Goal: Task Accomplishment & Management: Use online tool/utility

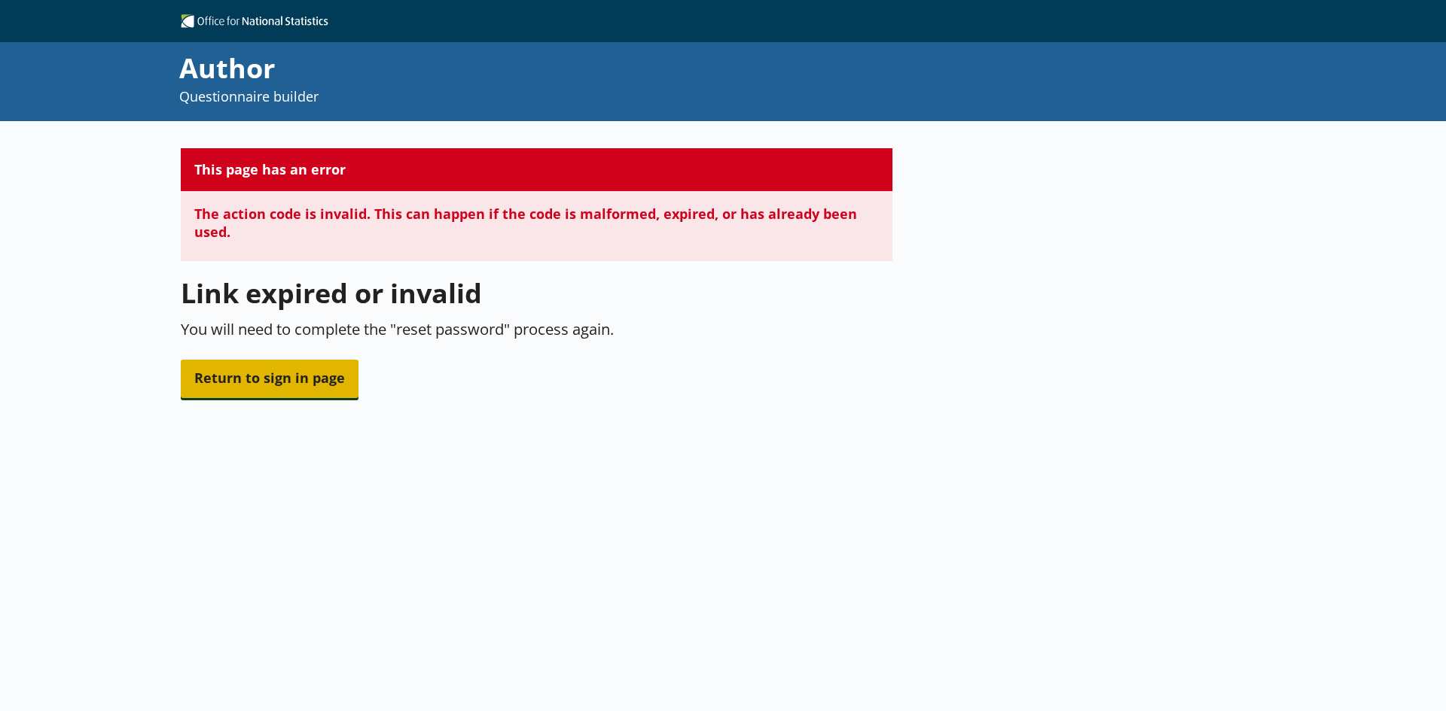
click at [270, 378] on span "Return to sign in page" at bounding box center [270, 379] width 178 height 38
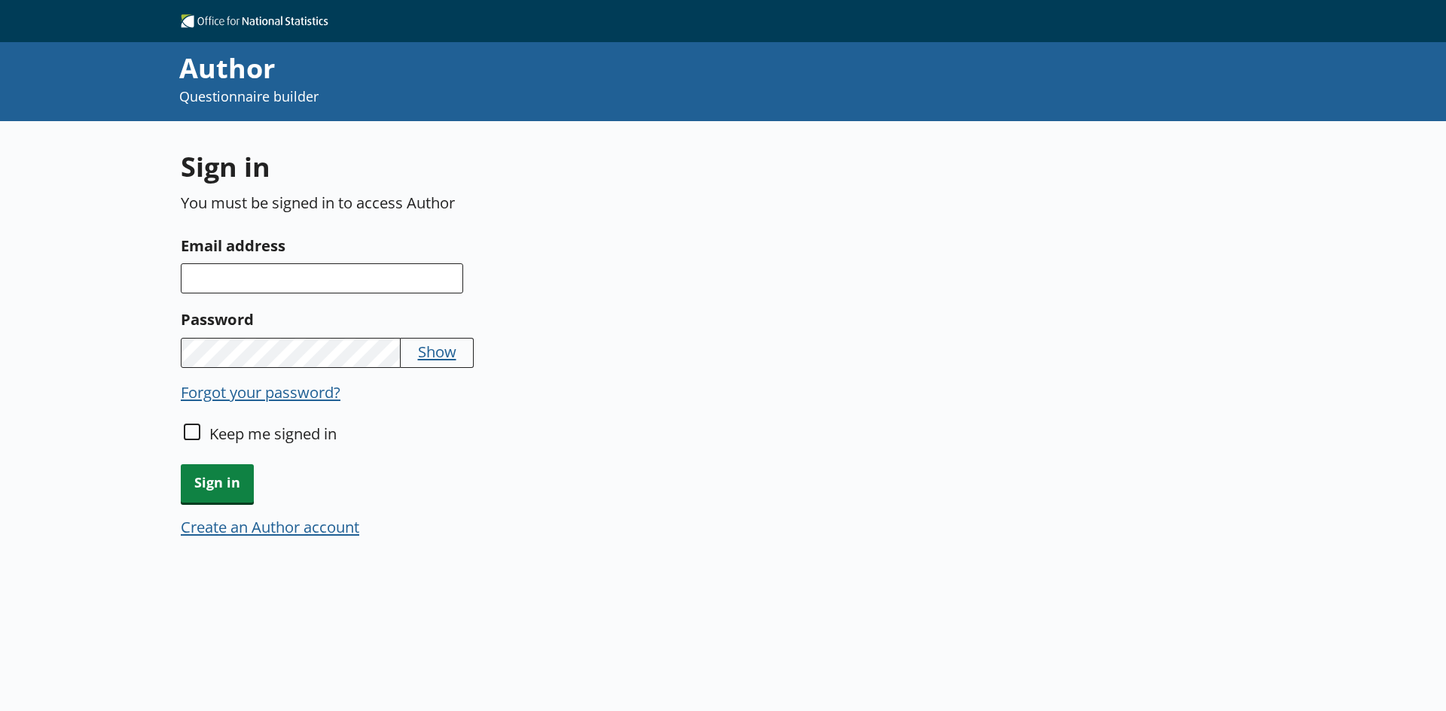
click at [289, 395] on button "Forgot your password?" at bounding box center [261, 392] width 160 height 21
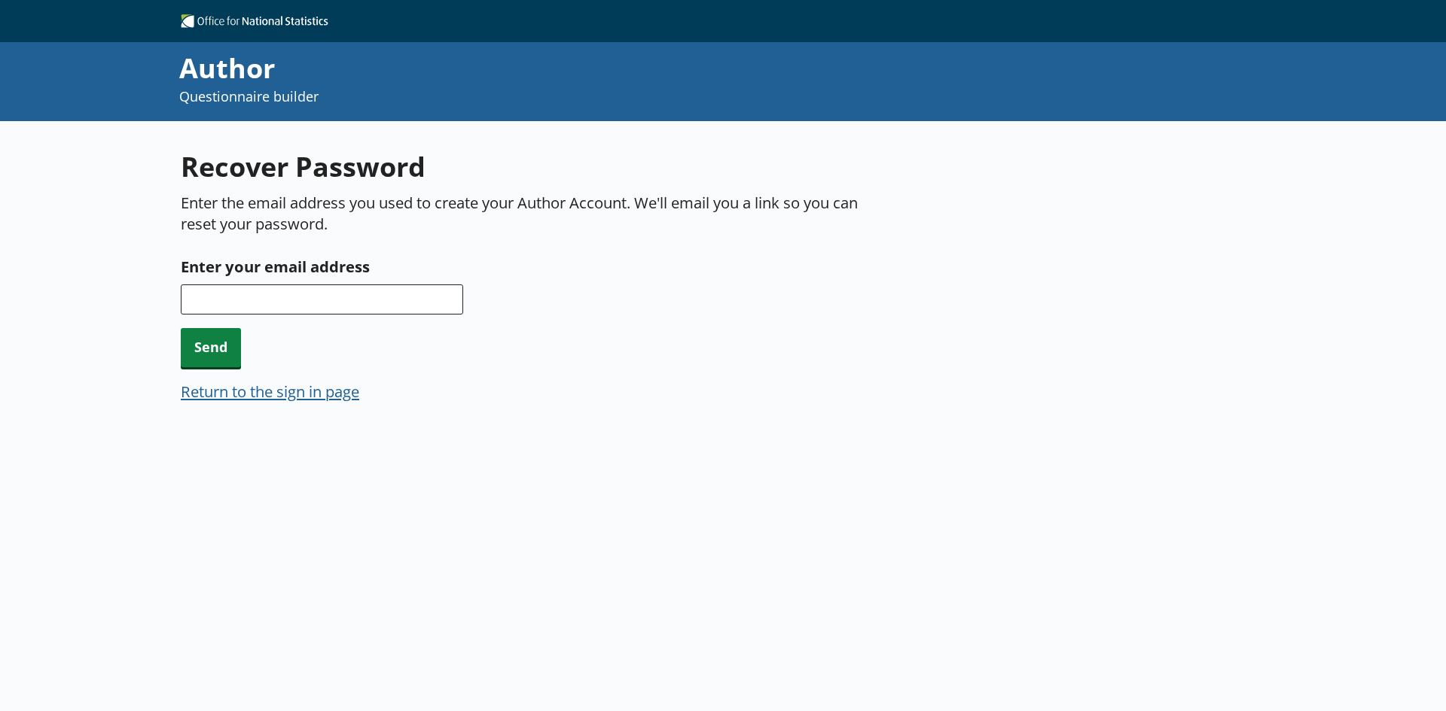
click at [311, 280] on div "Enter your email address" at bounding box center [536, 284] width 711 height 61
click at [315, 288] on input "Enter your email address" at bounding box center [322, 300] width 282 height 30
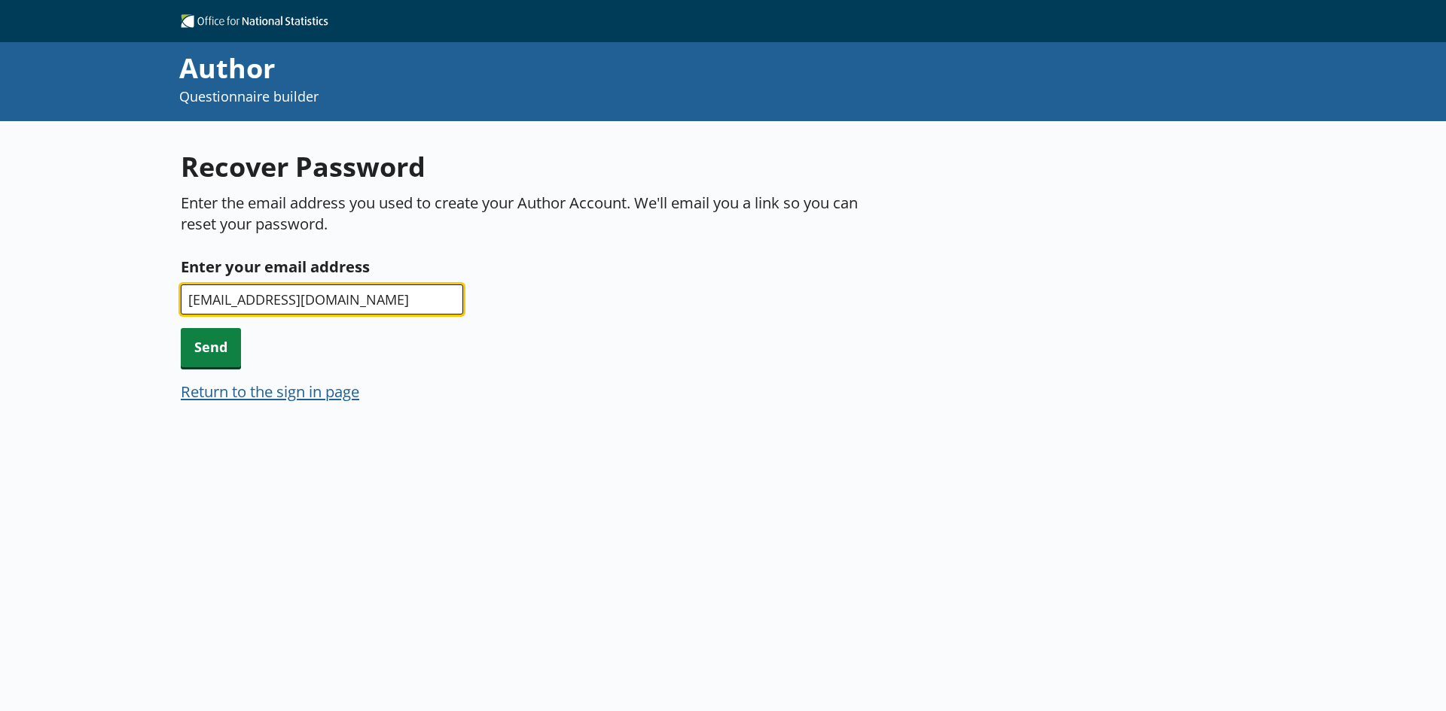
type input "emma.wall@ons.gov.uk"
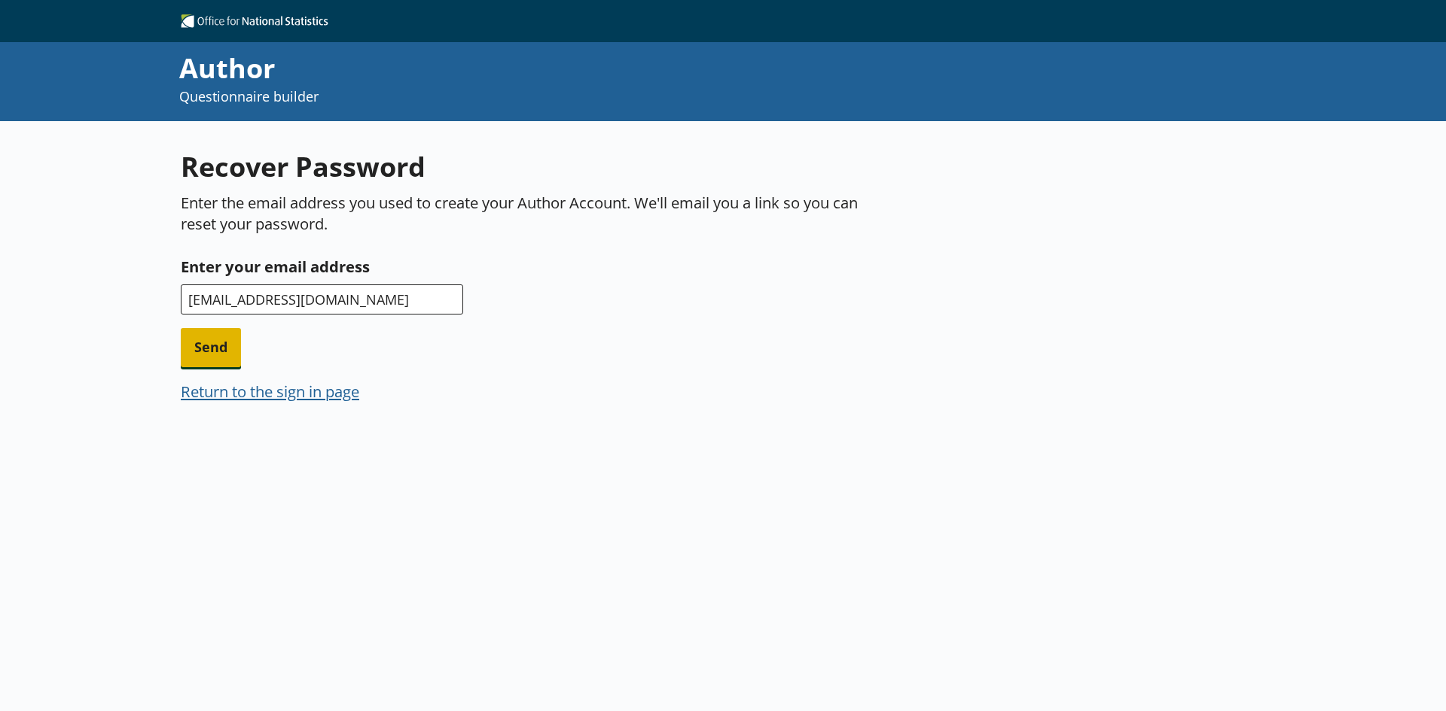
click at [224, 328] on div "Send" at bounding box center [536, 347] width 711 height 38
click at [210, 351] on span "Send" at bounding box center [211, 347] width 60 height 38
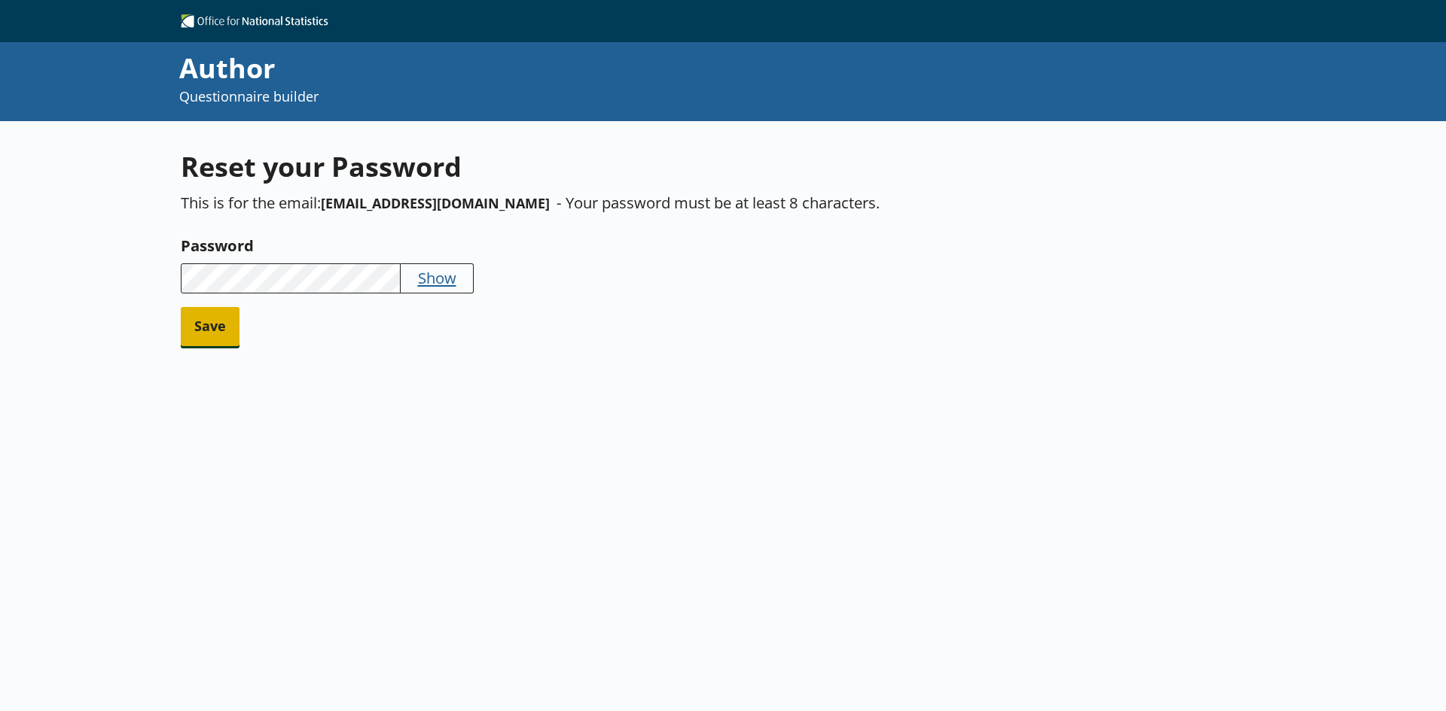
click at [218, 323] on span "Save" at bounding box center [210, 326] width 59 height 38
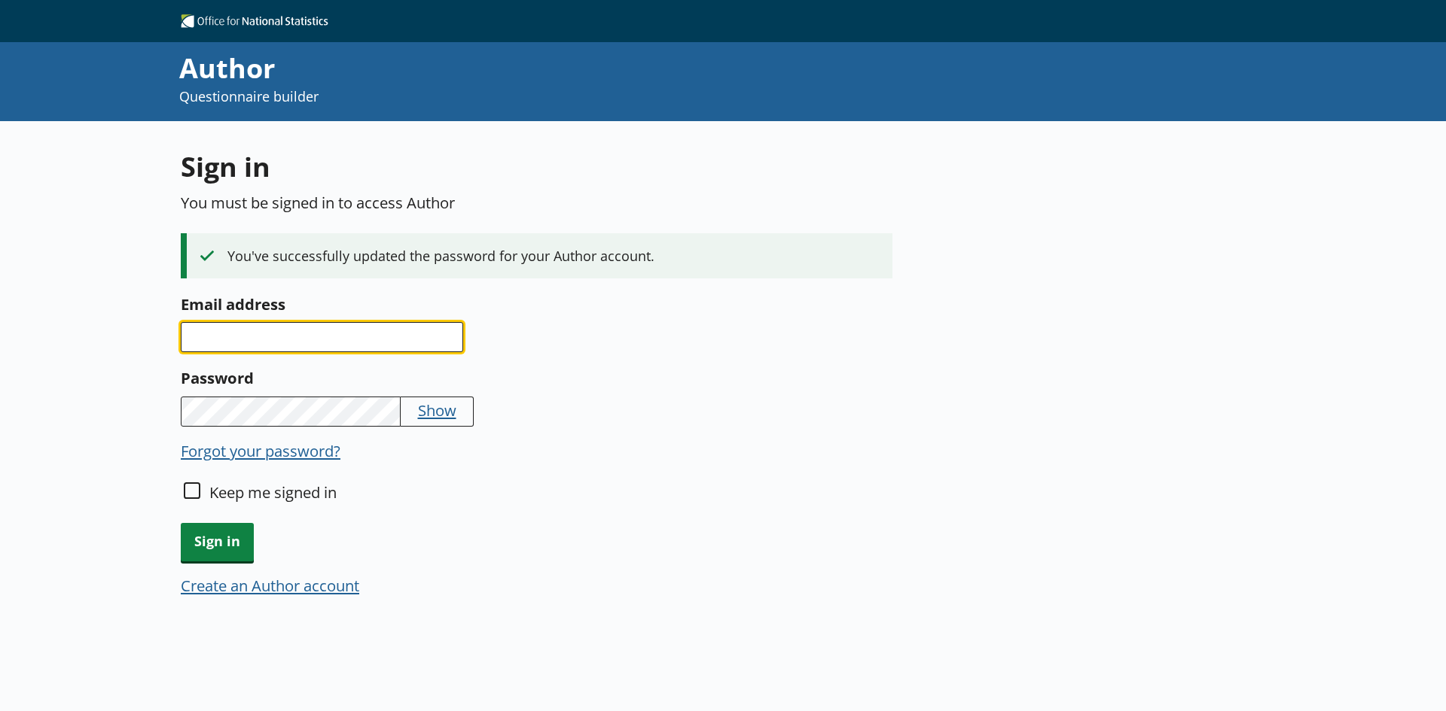
click at [274, 351] on input "Email address" at bounding box center [322, 337] width 282 height 30
type input "[EMAIL_ADDRESS][DOMAIN_NAME]"
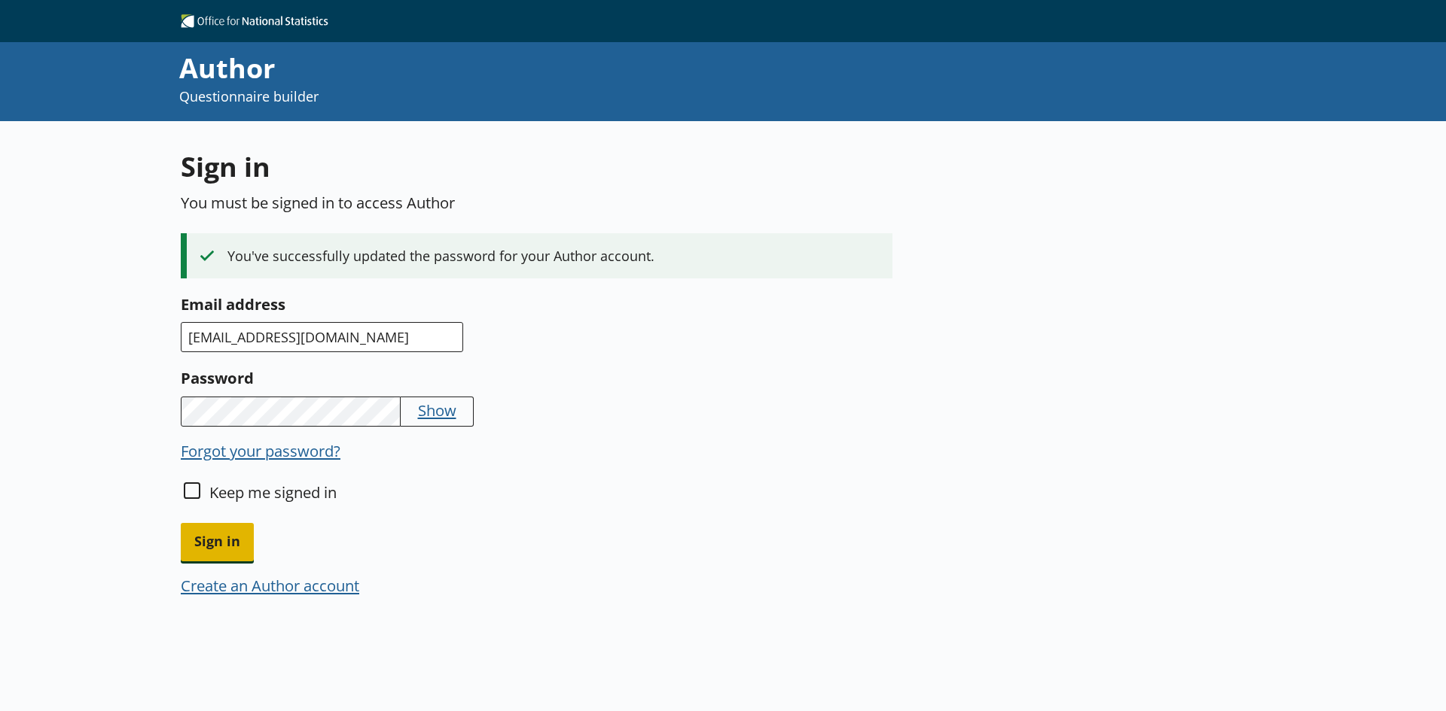
click at [220, 549] on span "Sign in" at bounding box center [217, 542] width 73 height 38
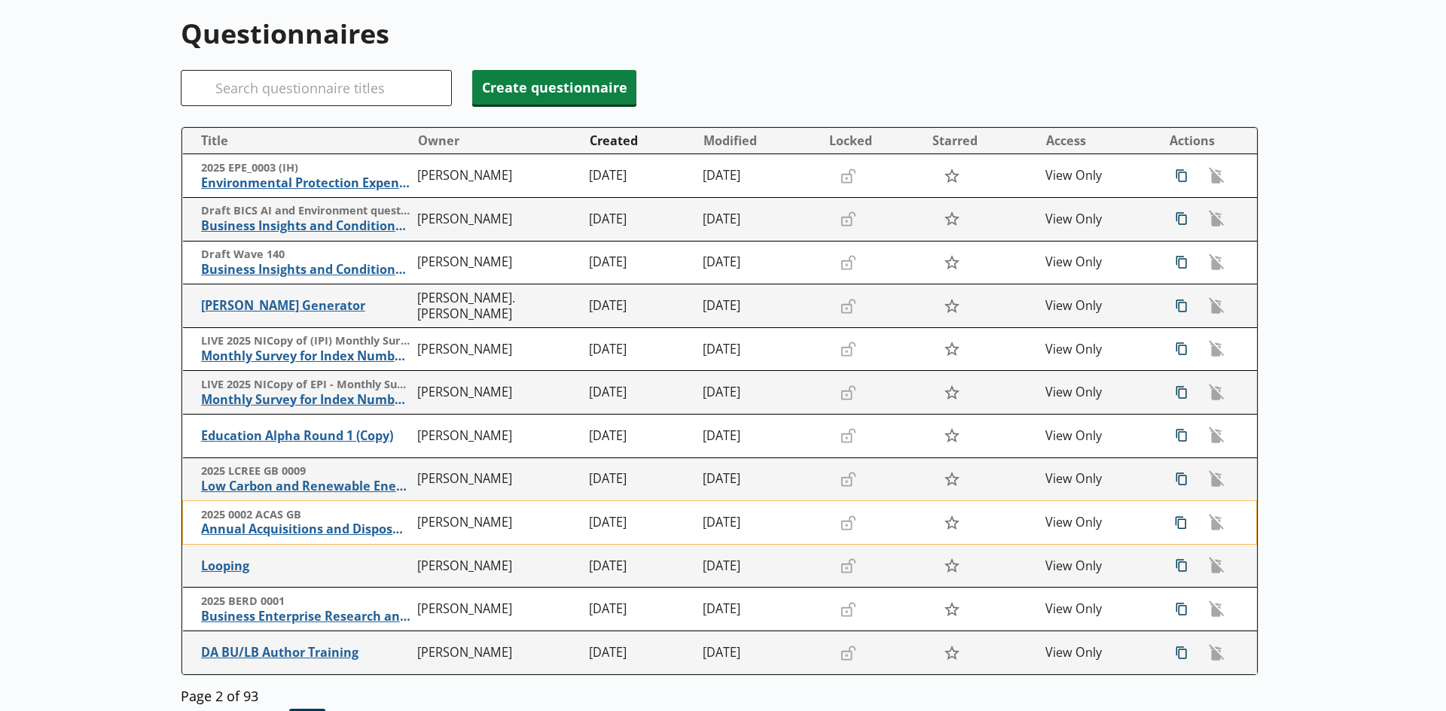
scroll to position [151, 0]
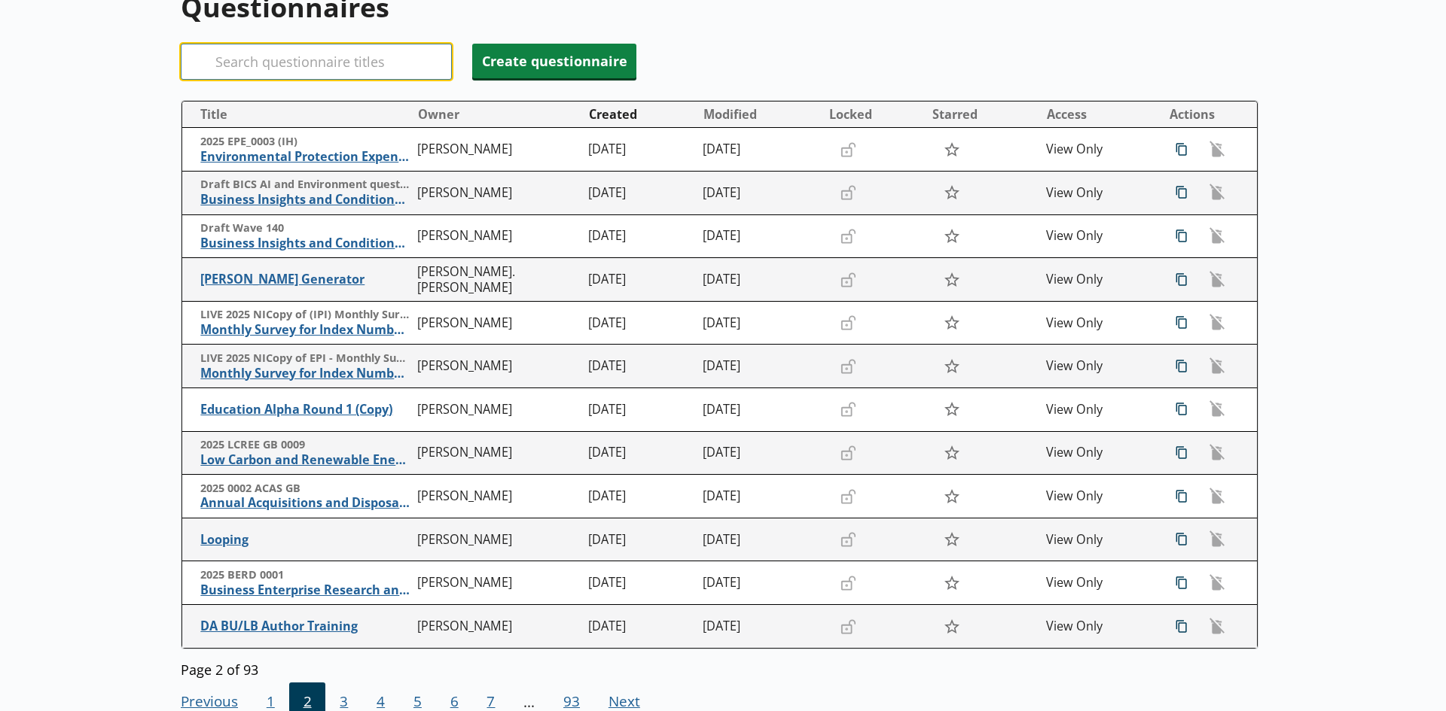
click at [273, 57] on input "Search" at bounding box center [316, 62] width 271 height 36
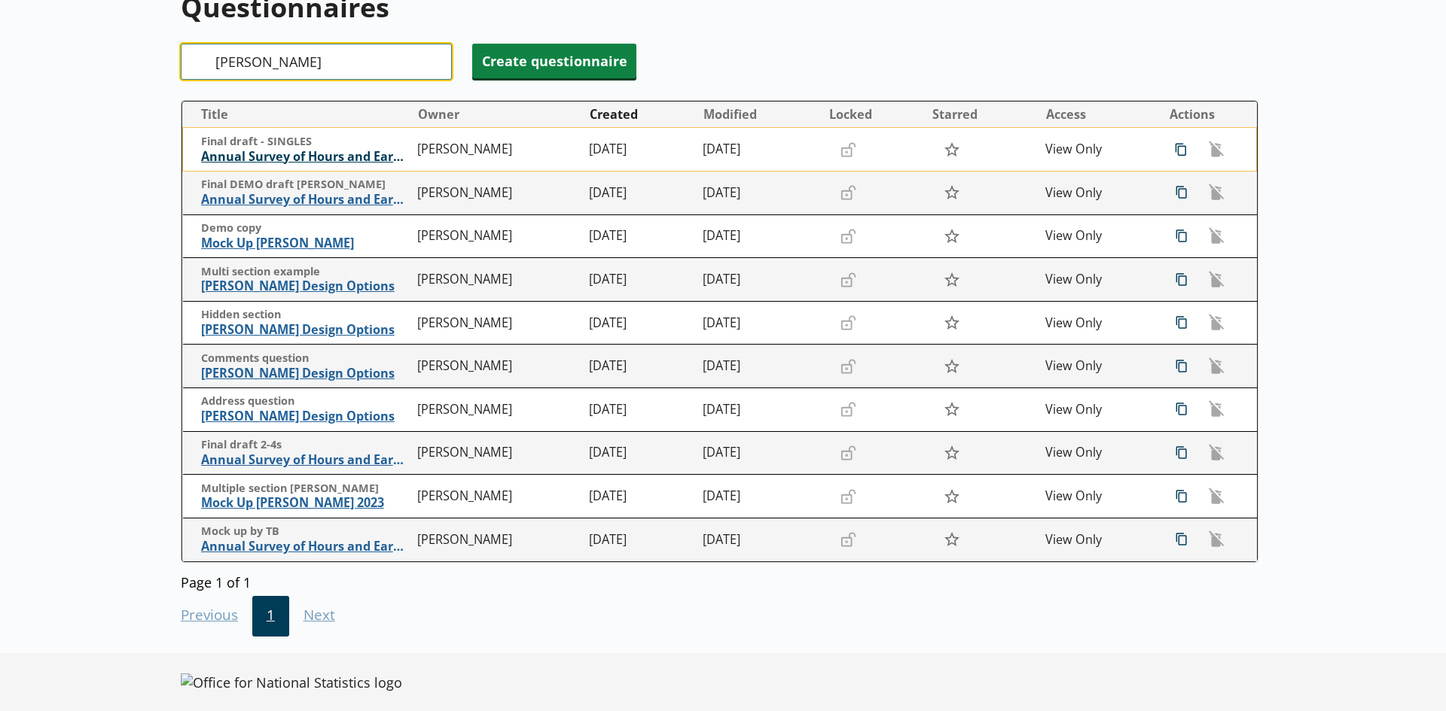
type input "[PERSON_NAME]"
click at [349, 158] on span "Annual Survey of Hours and Earnings ([PERSON_NAME])" at bounding box center [305, 157] width 209 height 16
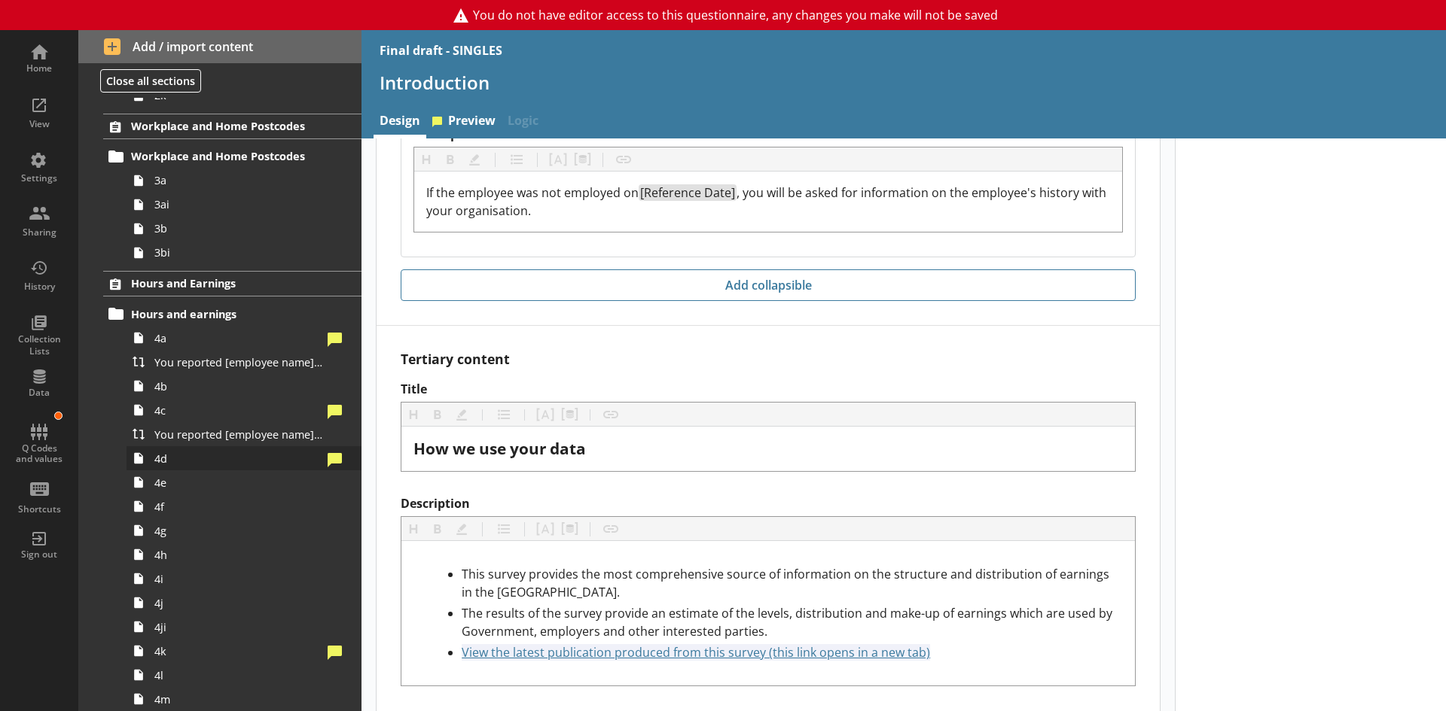
scroll to position [527, 0]
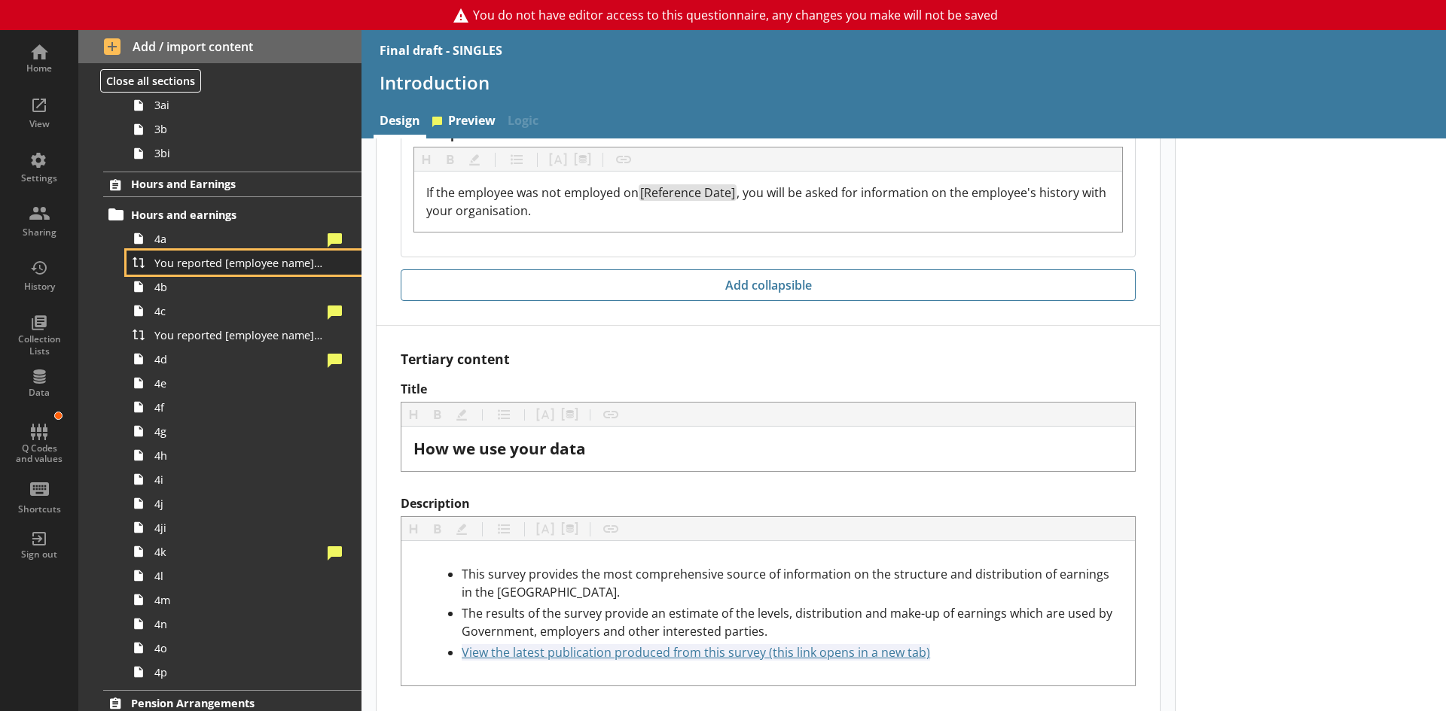
click at [248, 273] on link "You reported [employee name]'s pay period that included [Reference Date] to be …" at bounding box center [243, 263] width 235 height 24
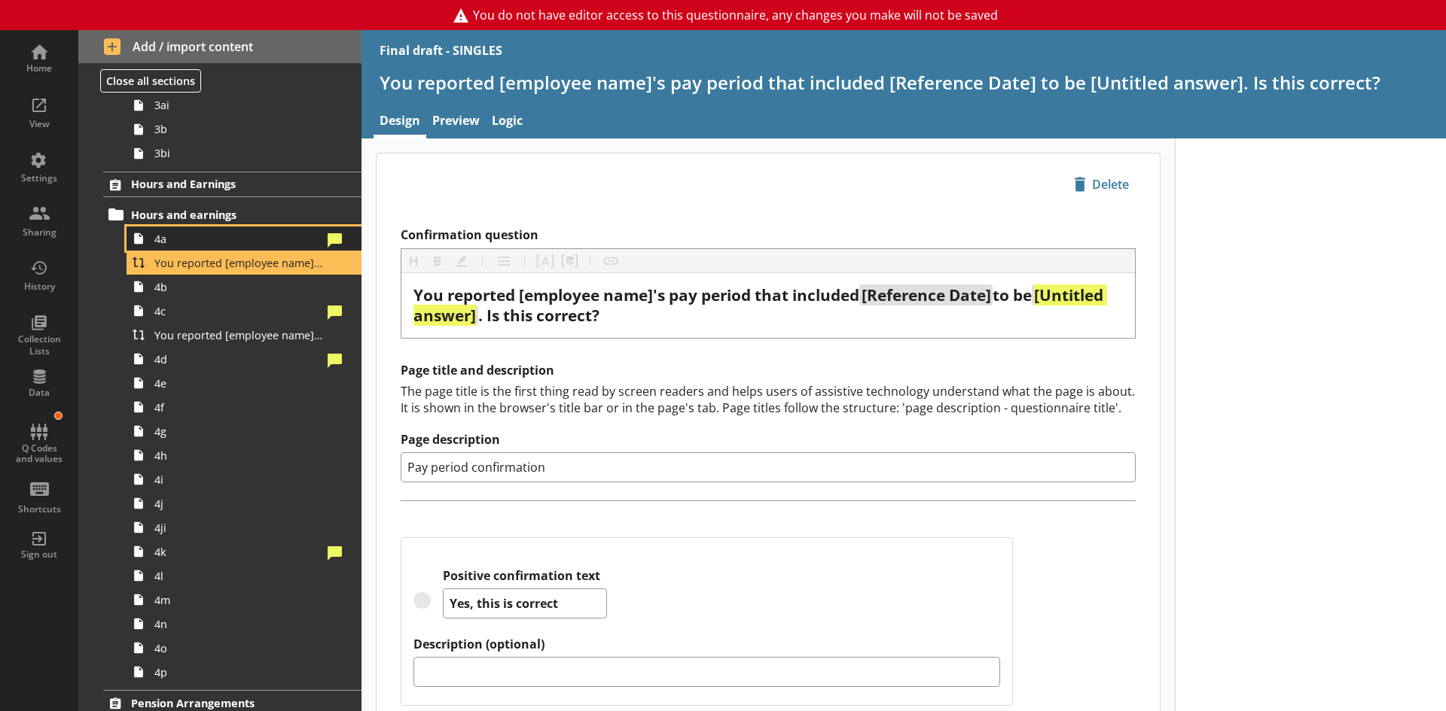
click at [183, 247] on link "4a" at bounding box center [243, 239] width 235 height 24
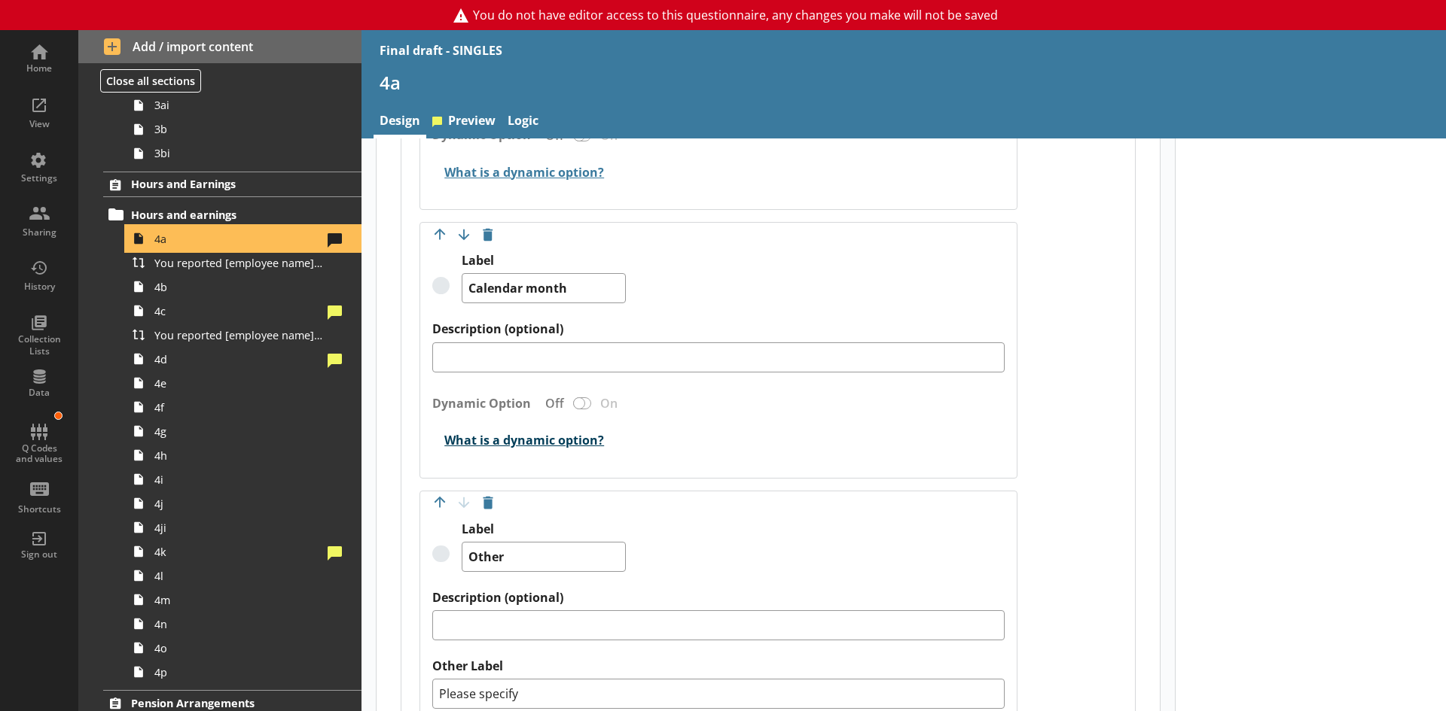
scroll to position [2033, 0]
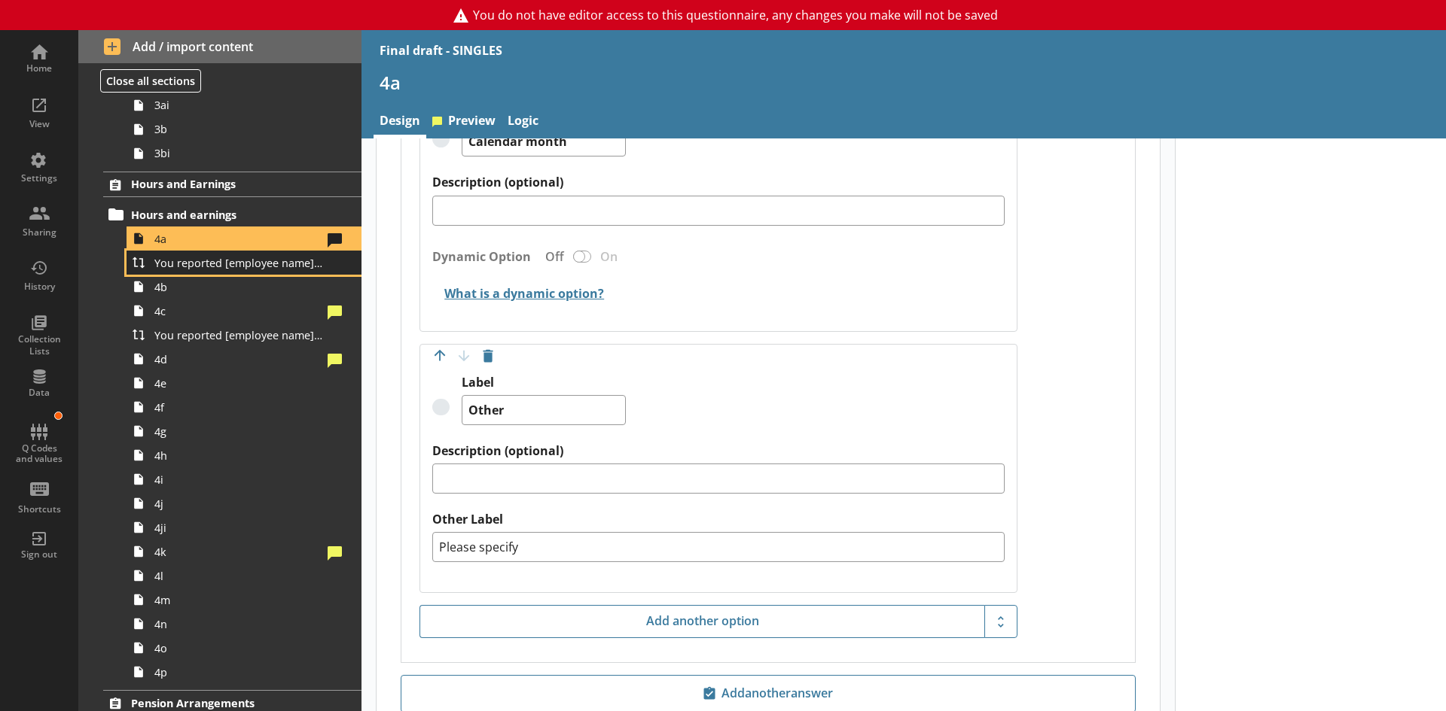
click at [226, 270] on link "You reported [employee name]'s pay period that included [Reference Date] to be …" at bounding box center [243, 263] width 235 height 24
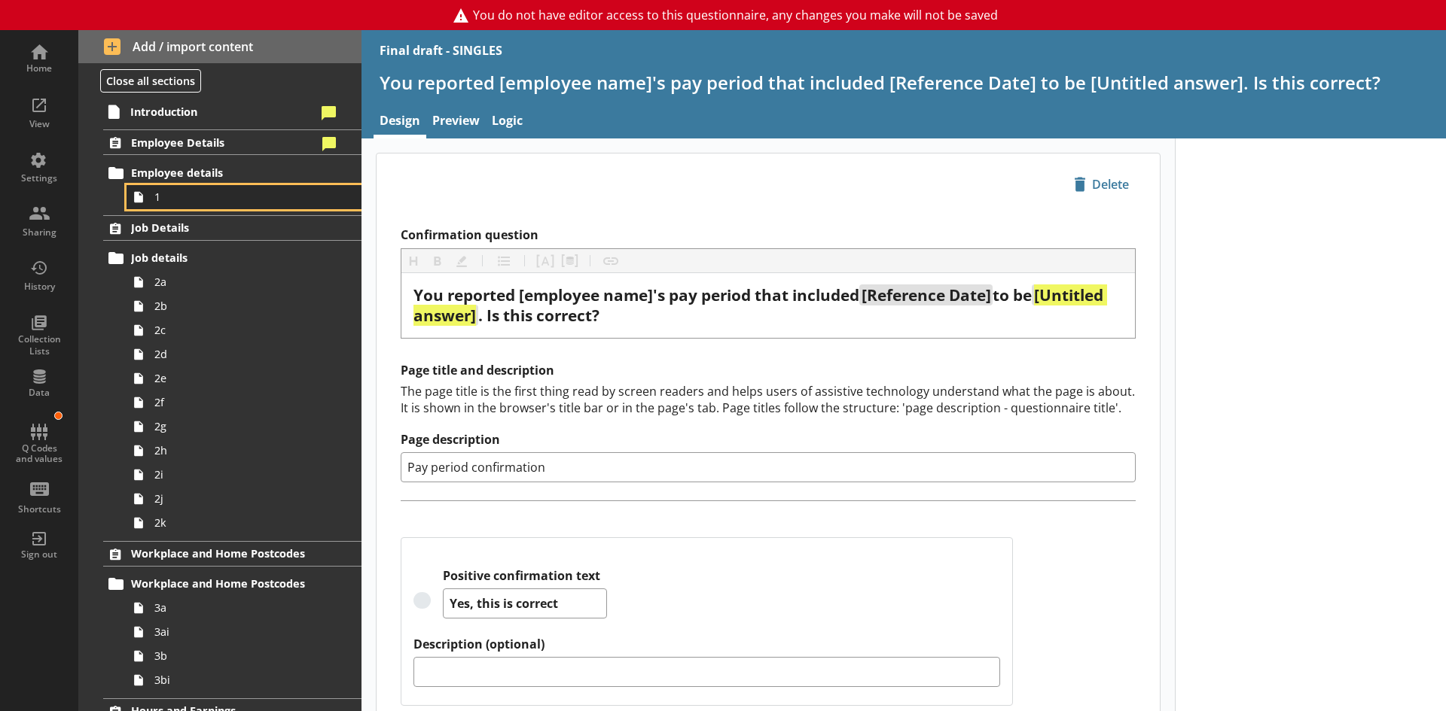
click at [169, 196] on span "1" at bounding box center [238, 197] width 168 height 14
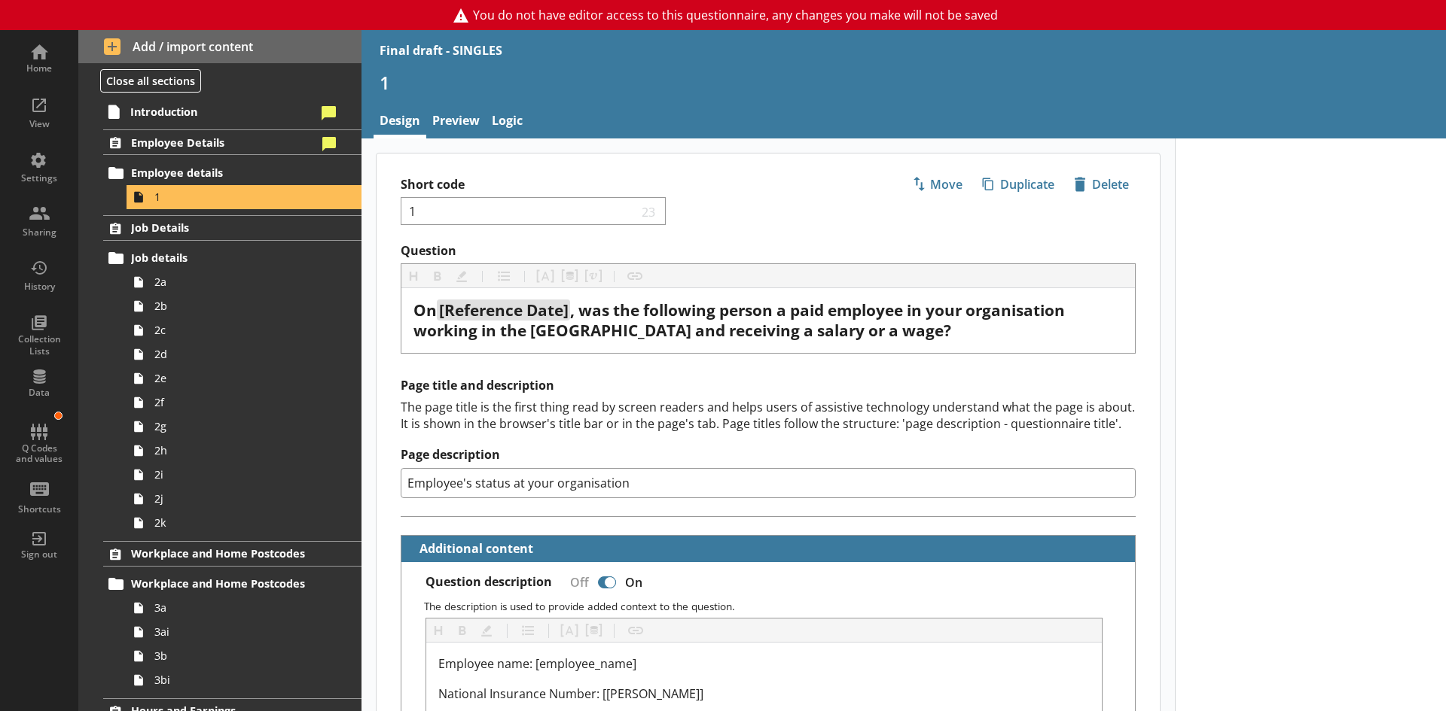
click at [50, 67] on div "Home" at bounding box center [39, 68] width 53 height 12
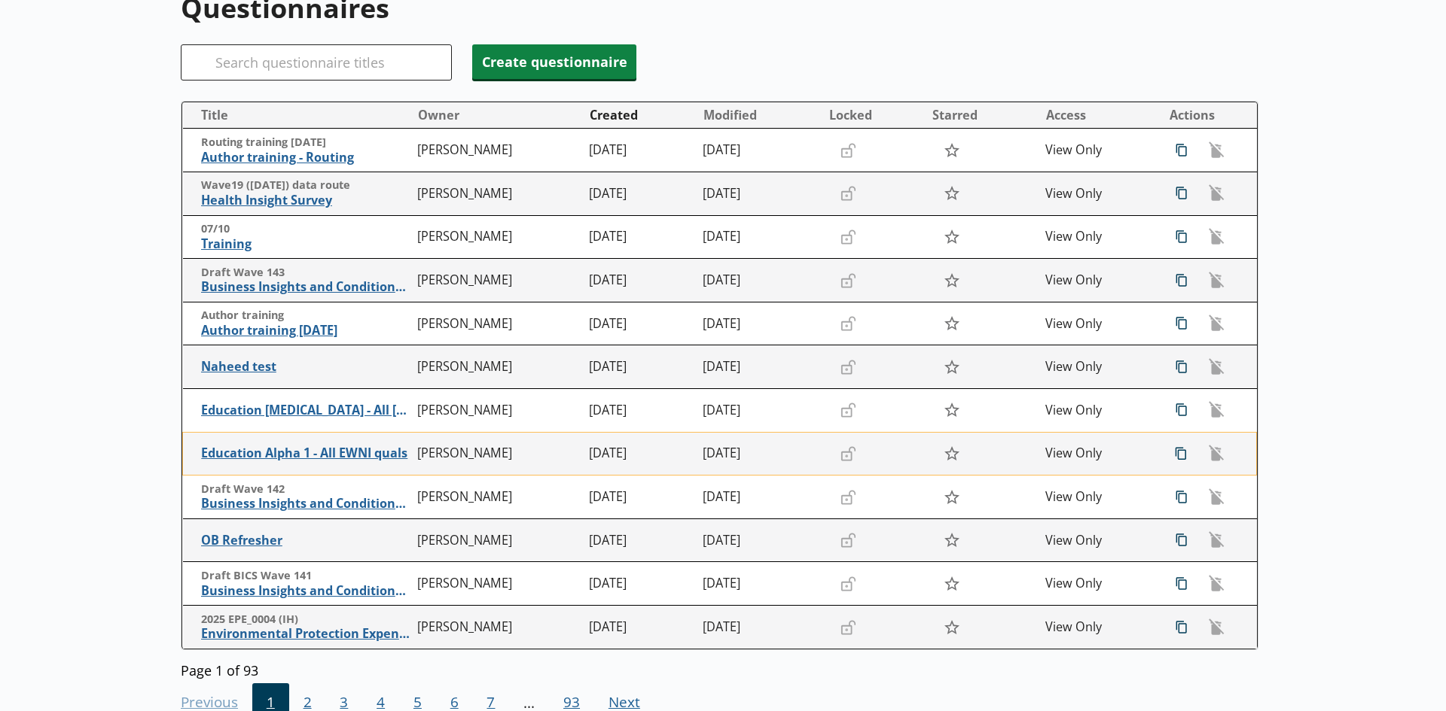
scroll to position [151, 0]
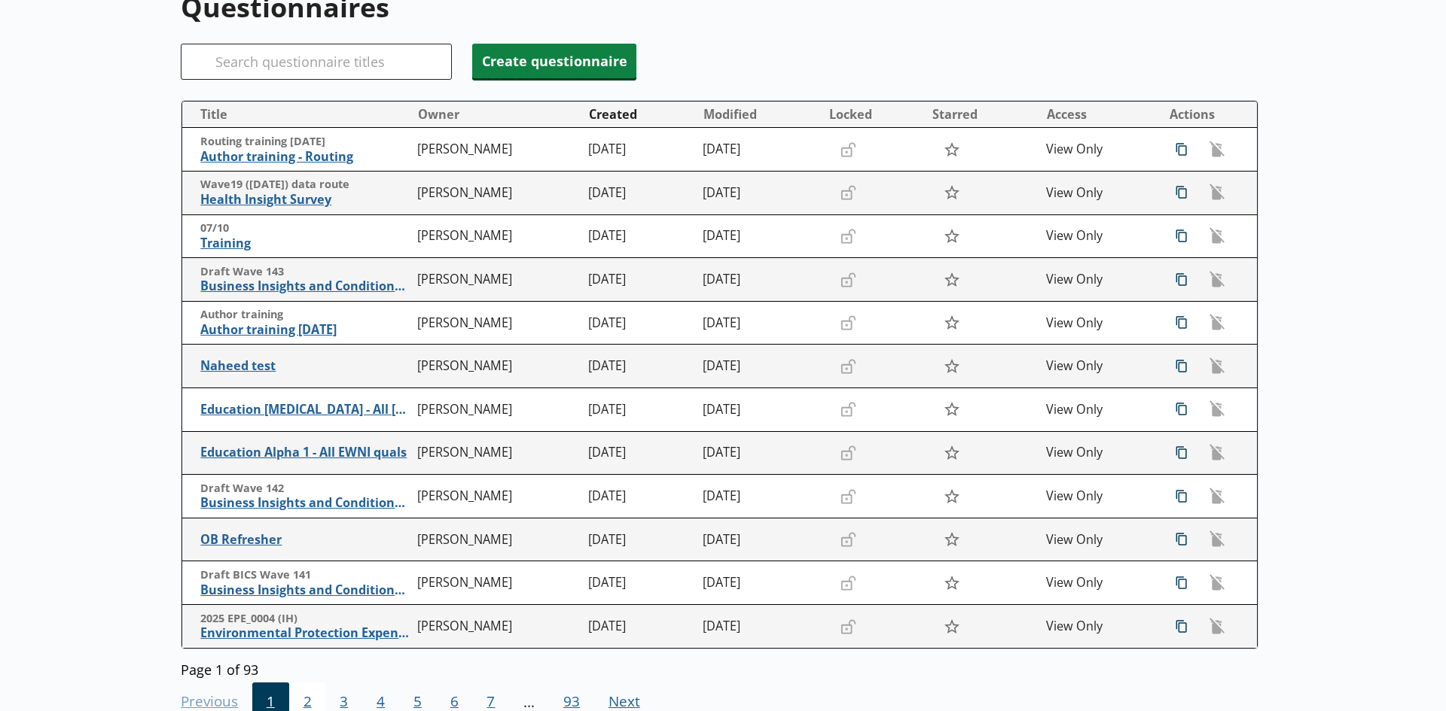
click at [311, 701] on span "2" at bounding box center [307, 703] width 37 height 41
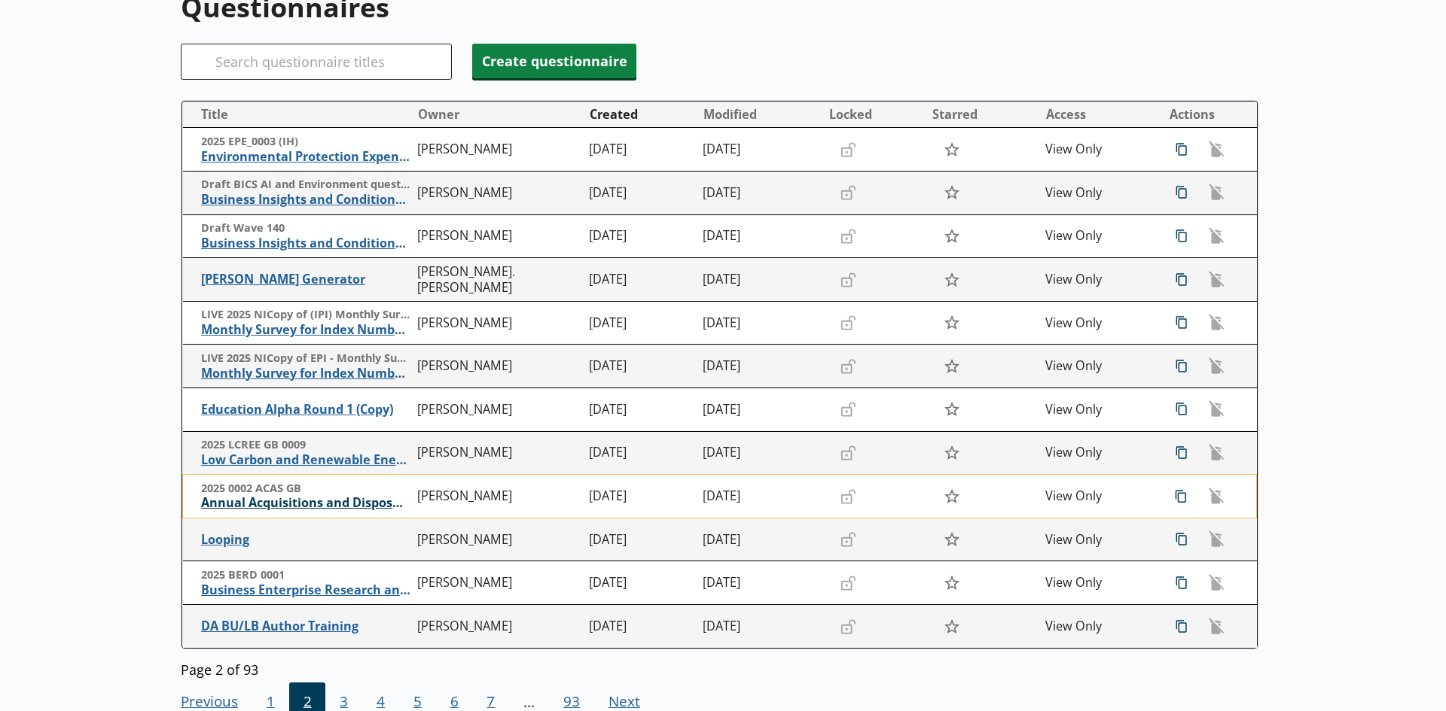
click at [303, 505] on span "Annual Acquisitions and Disposals of Capital Assets" at bounding box center [305, 503] width 209 height 16
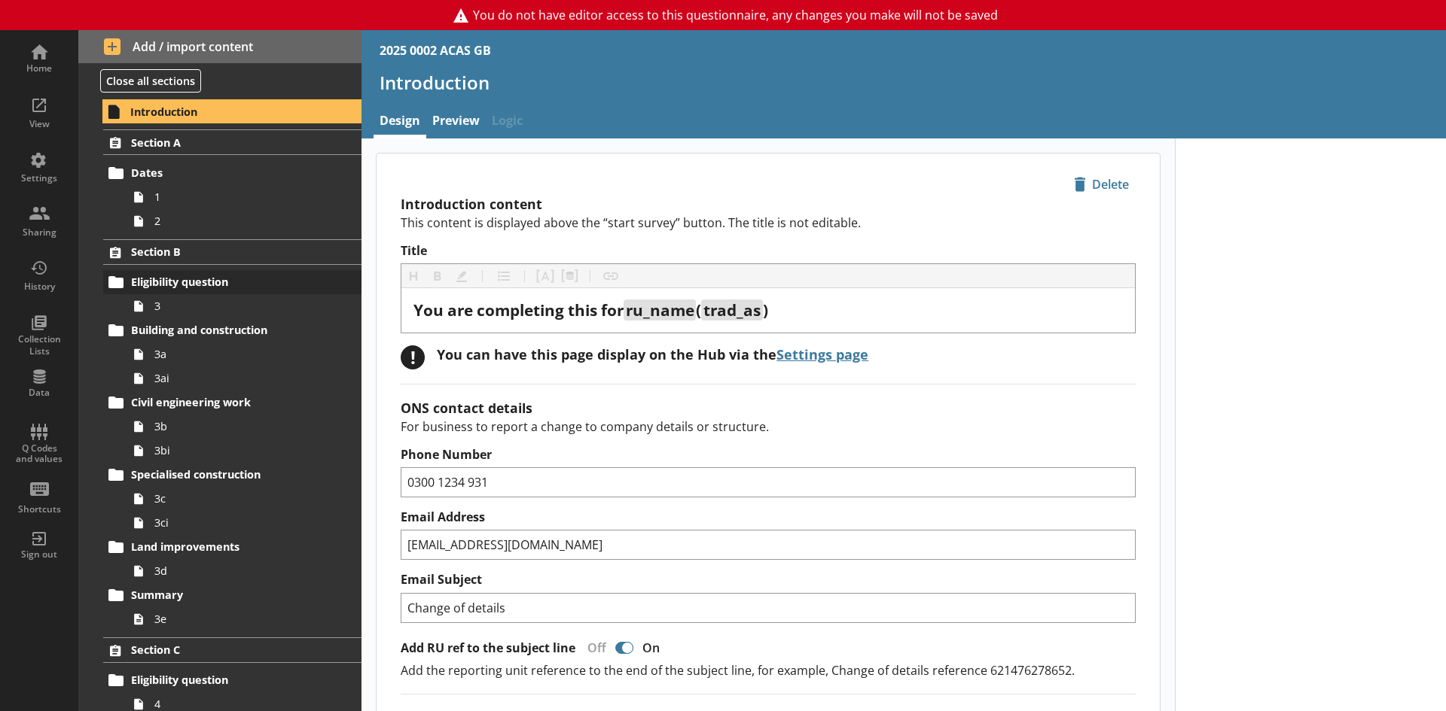
type textarea "x"
drag, startPoint x: 39, startPoint y: 107, endPoint x: 55, endPoint y: 111, distance: 16.3
click at [39, 107] on div "View" at bounding box center [39, 111] width 53 height 53
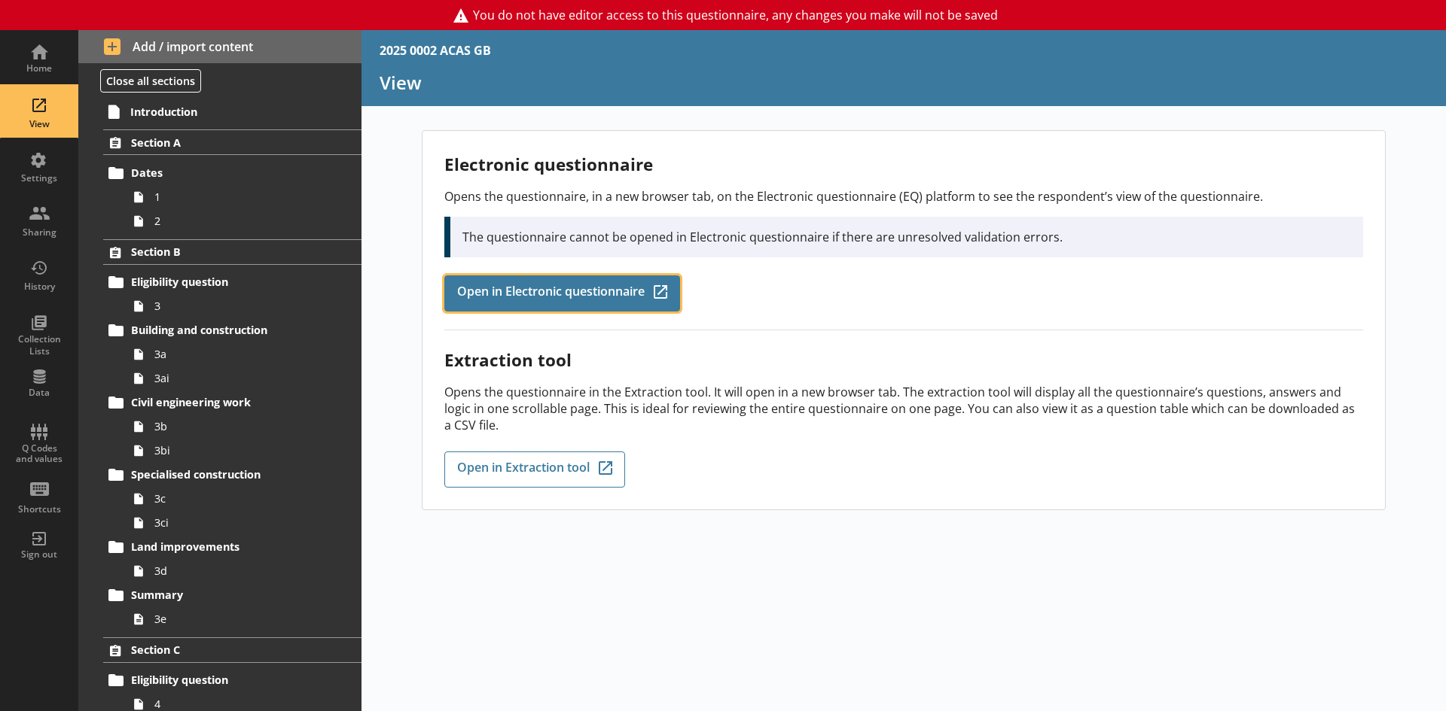
click at [595, 294] on span "Open in Electronic questionnaire" at bounding box center [550, 293] width 187 height 17
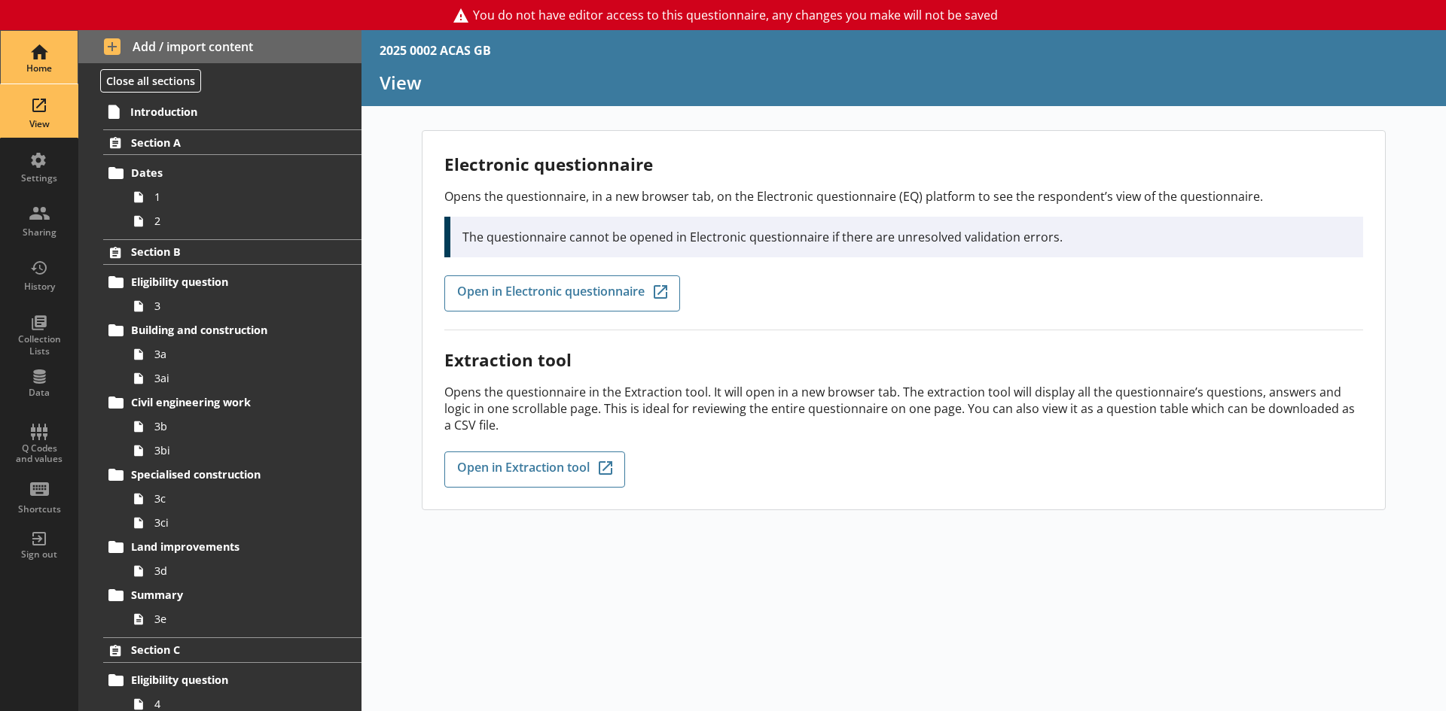
click at [23, 67] on div "Home" at bounding box center [39, 68] width 53 height 12
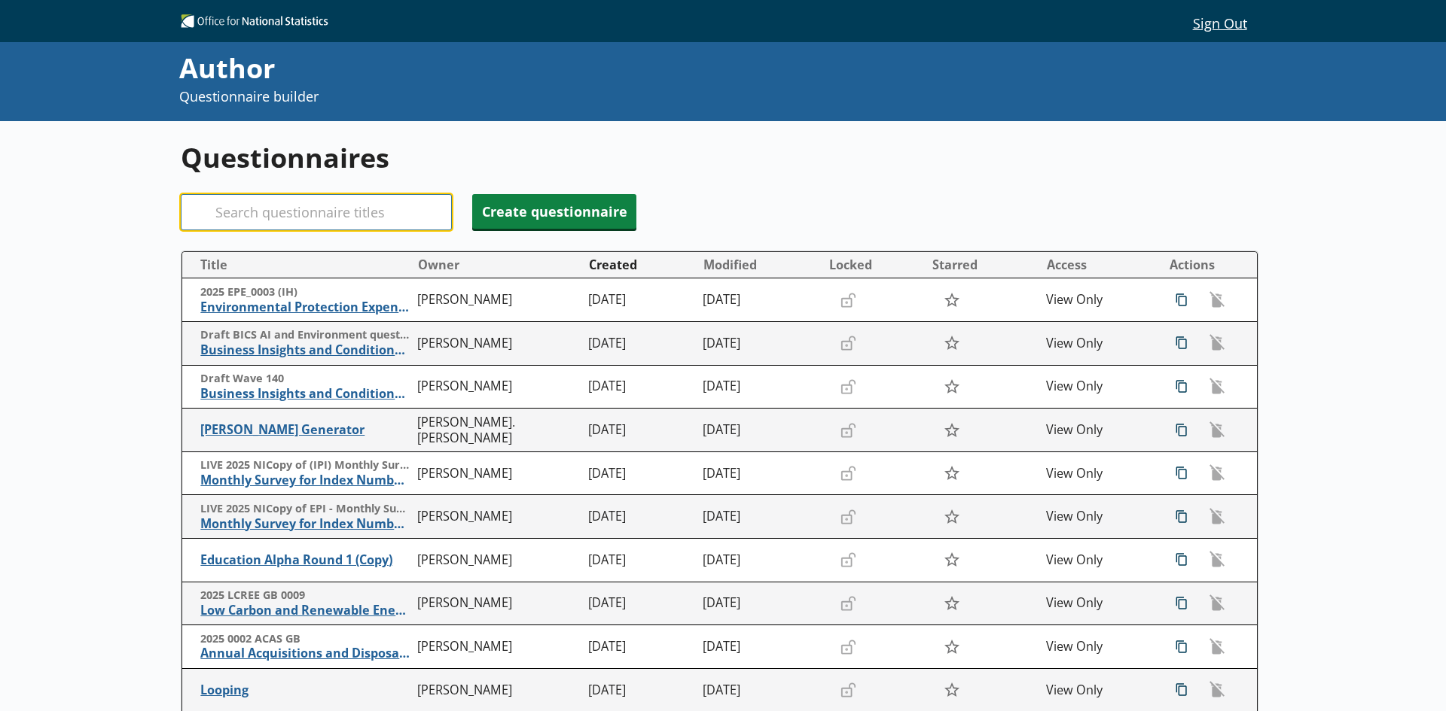
click at [303, 204] on input "Search" at bounding box center [316, 212] width 271 height 36
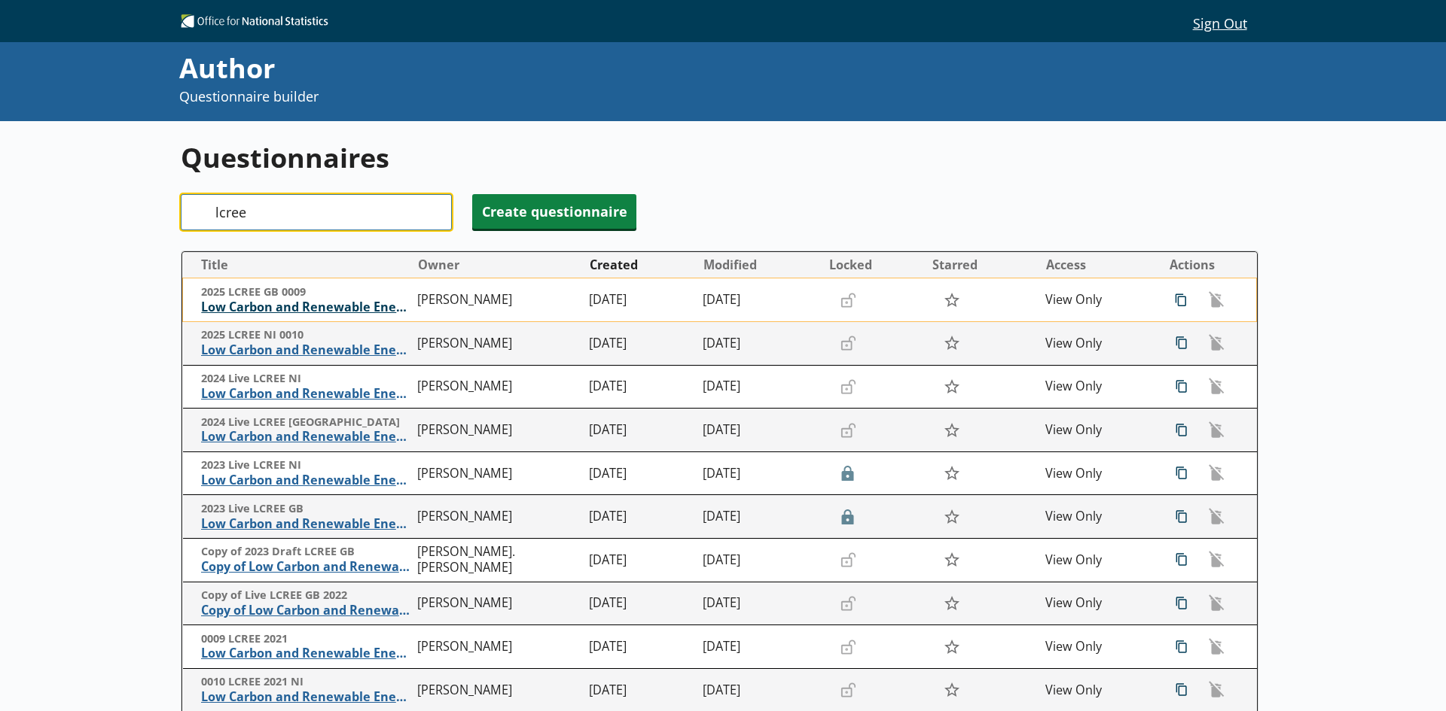
type input "lcree"
click at [288, 309] on span "Low Carbon and Renewable Energy Economy Survey" at bounding box center [305, 308] width 209 height 16
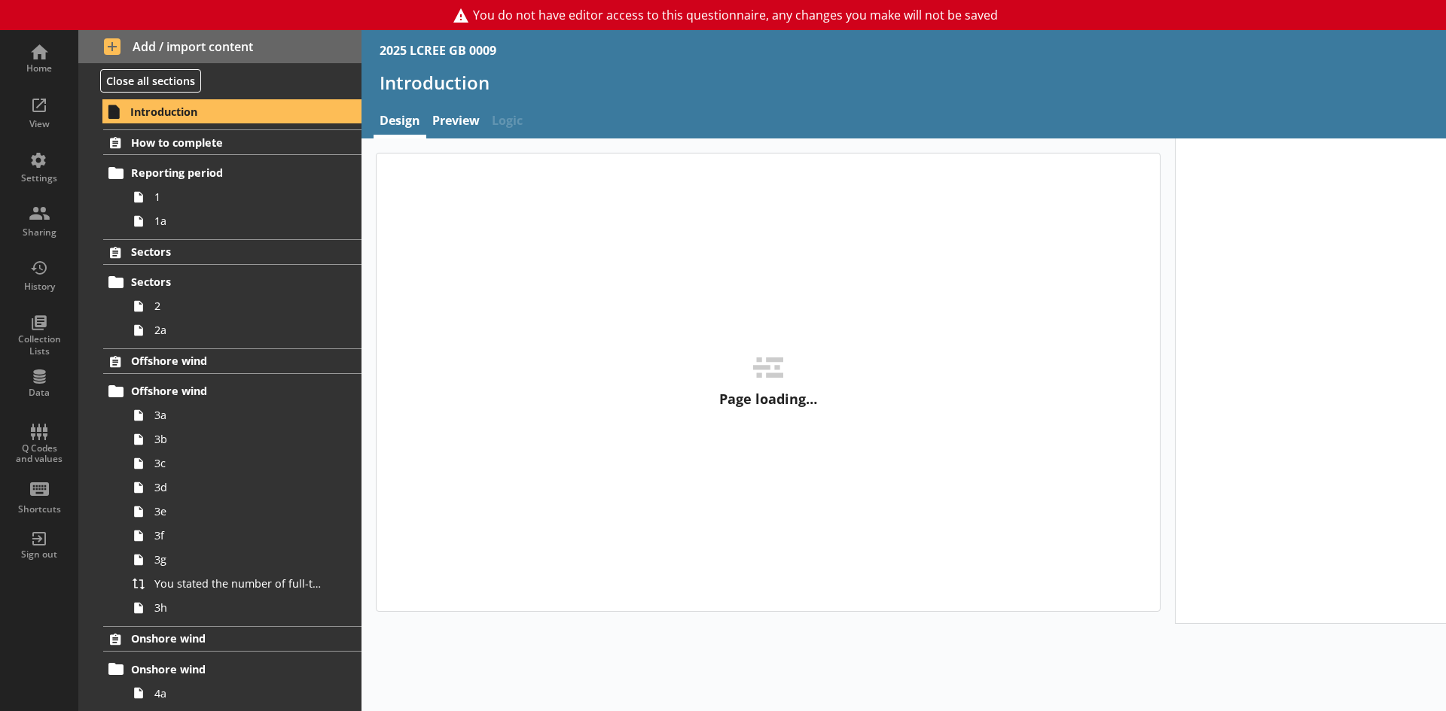
type textarea "x"
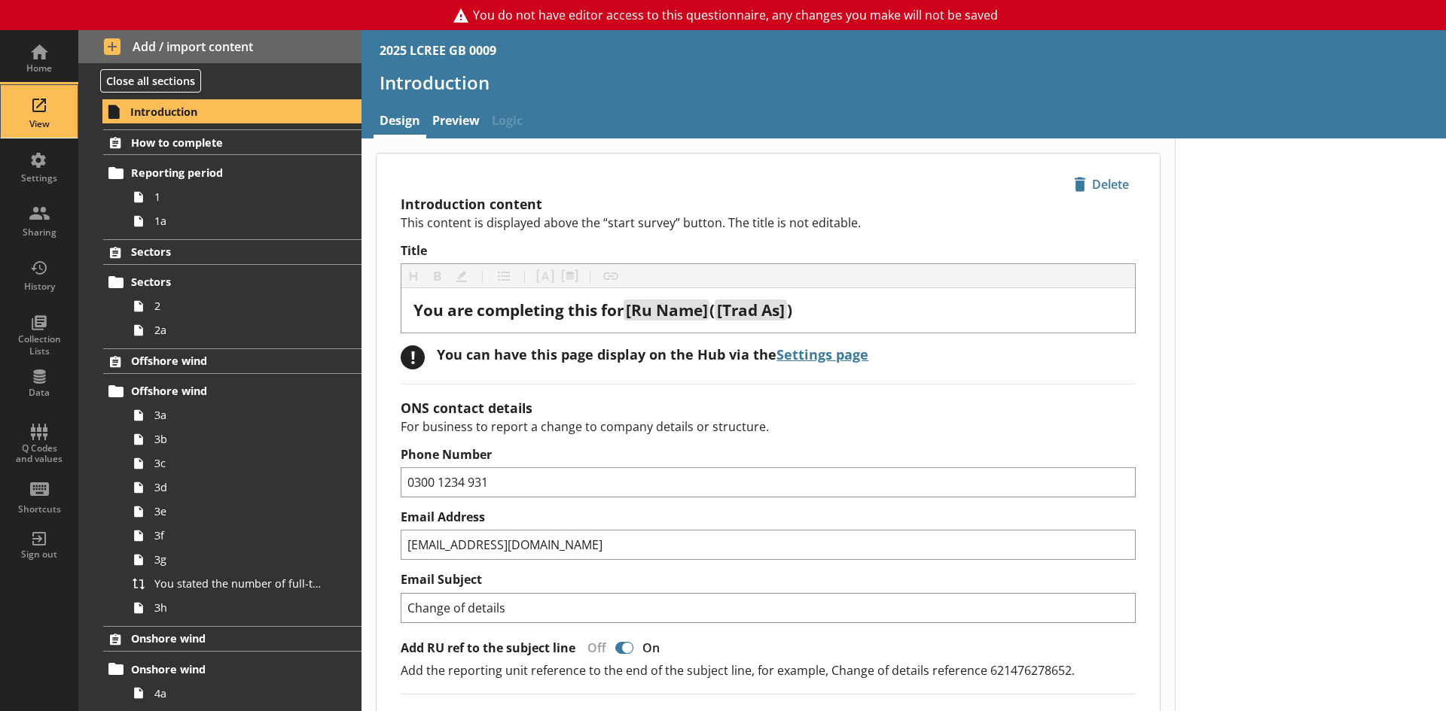
click at [50, 117] on div "View" at bounding box center [39, 111] width 53 height 53
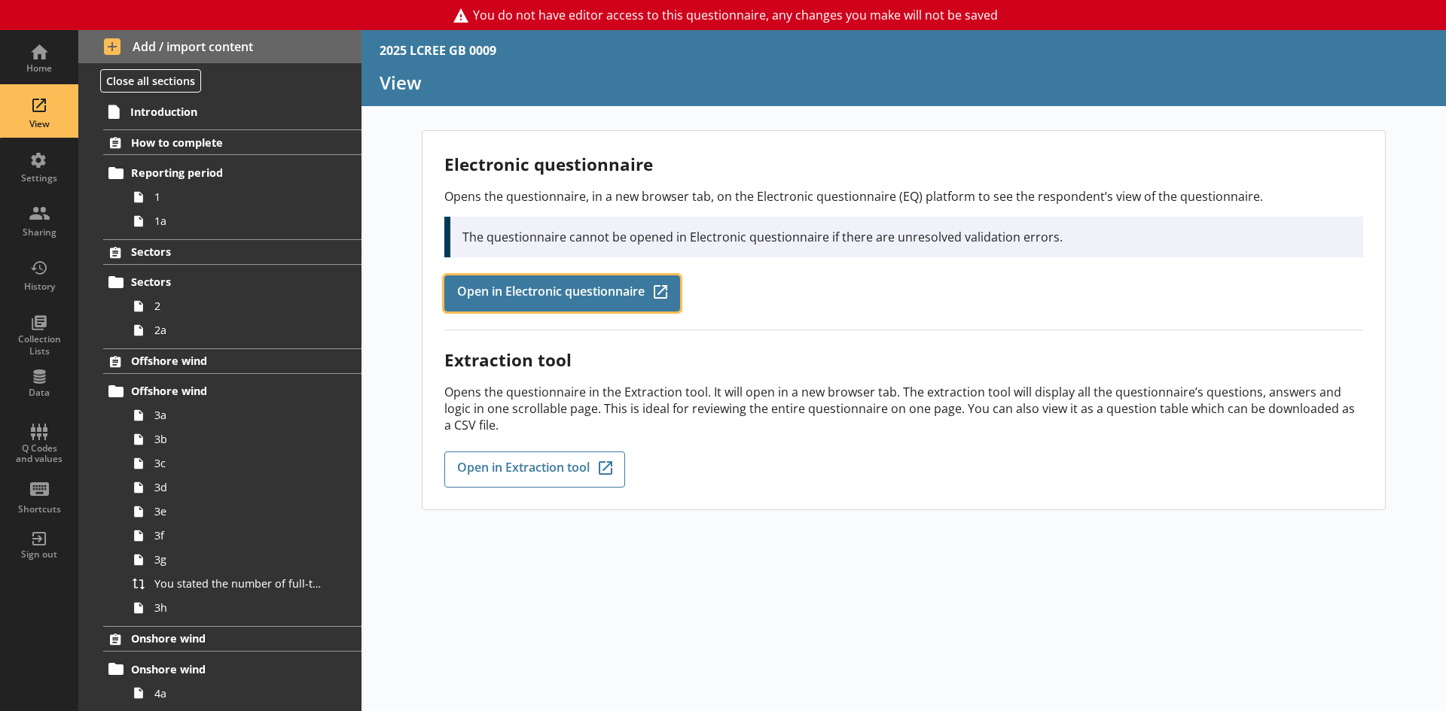
click at [569, 300] on span "Open in Electronic questionnaire" at bounding box center [550, 293] width 187 height 17
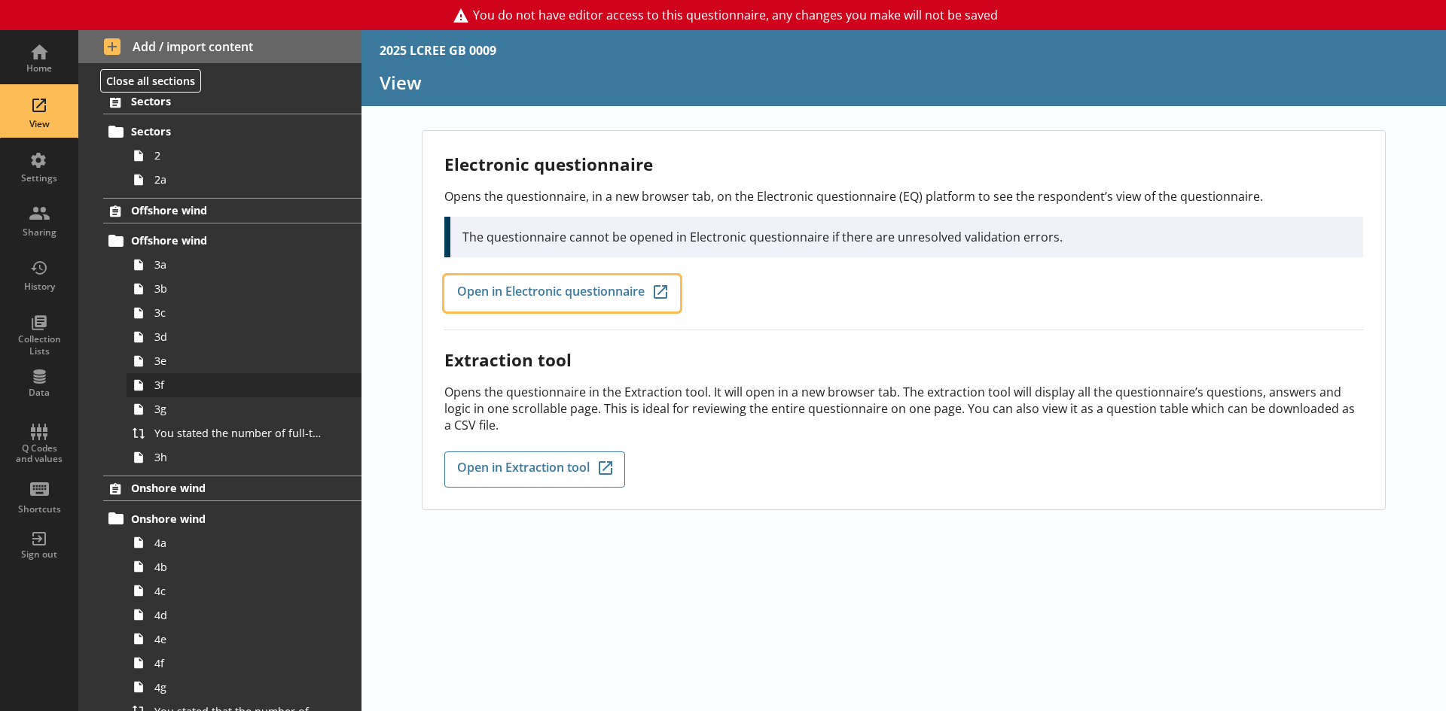
scroll to position [226, 0]
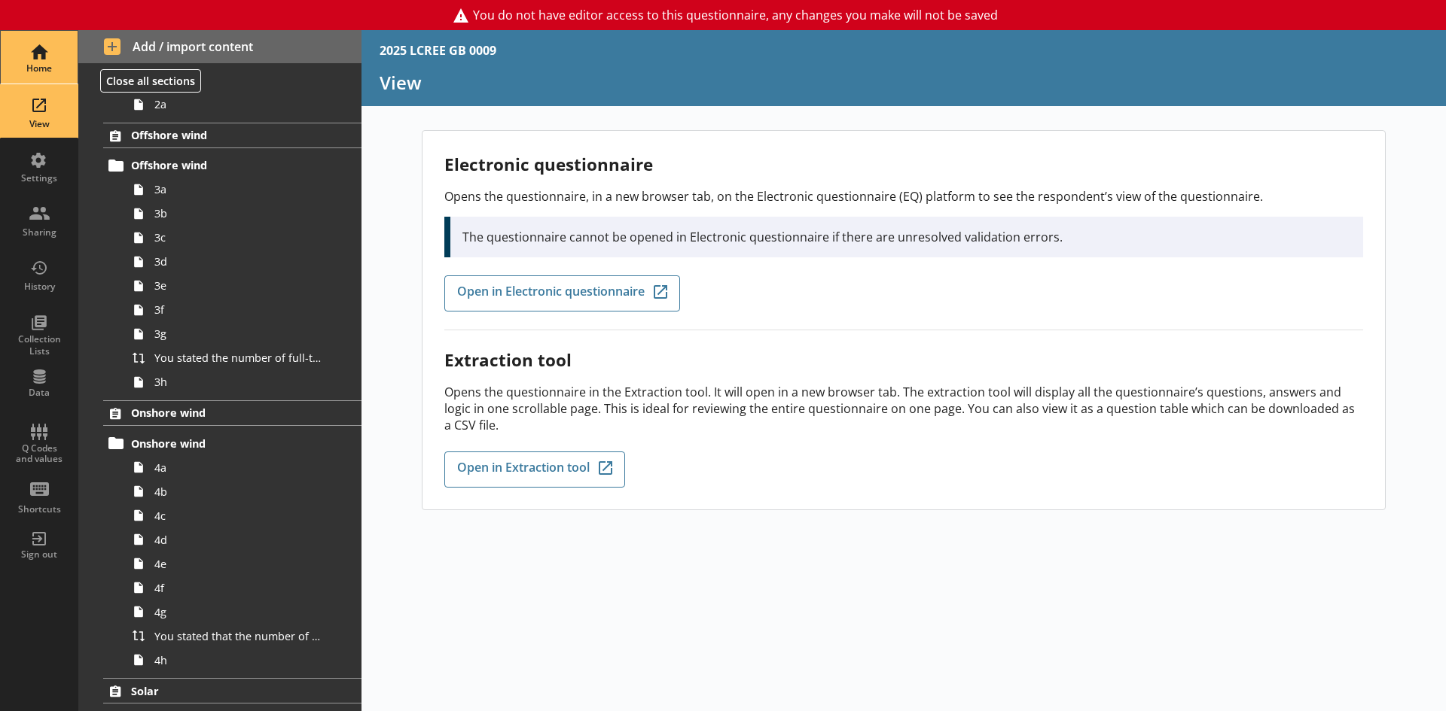
click at [57, 43] on div "Home" at bounding box center [39, 57] width 53 height 53
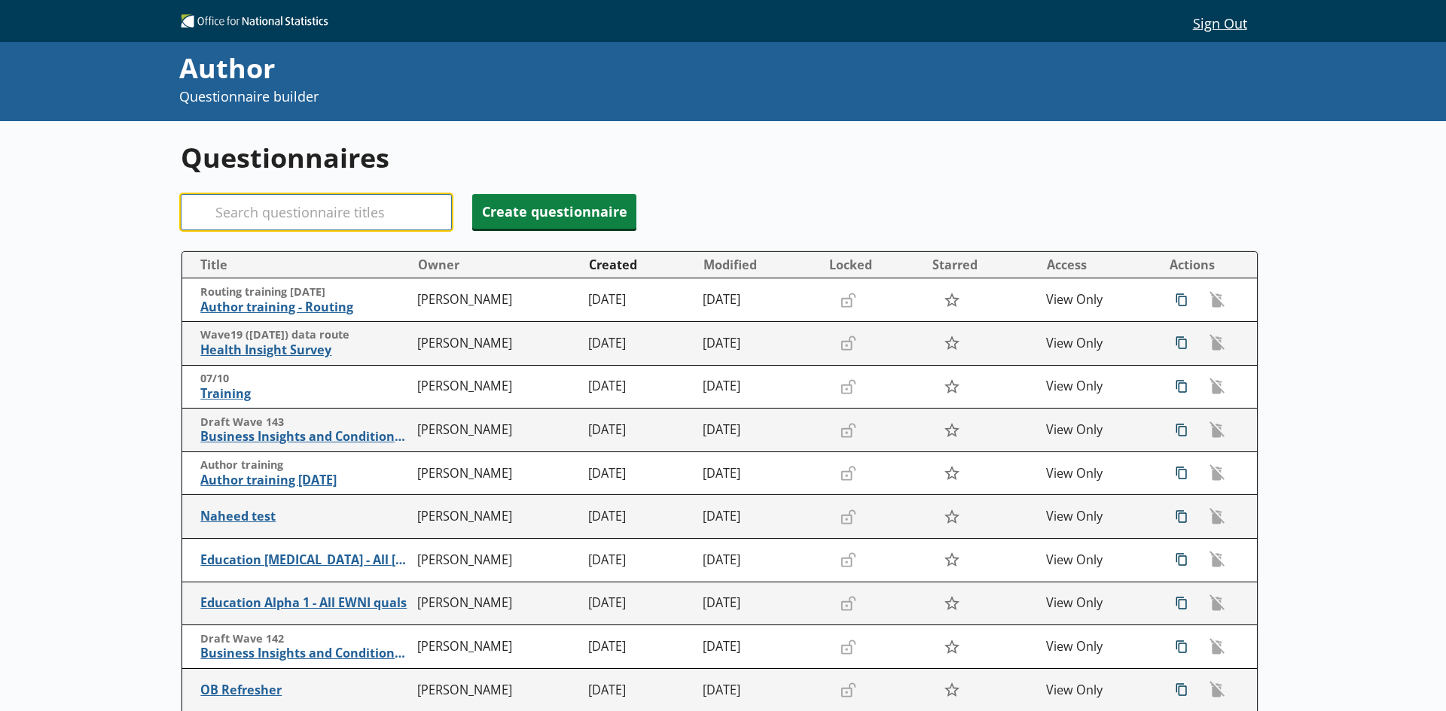
click at [299, 220] on input "Search" at bounding box center [316, 212] width 271 height 36
type input "rsi"
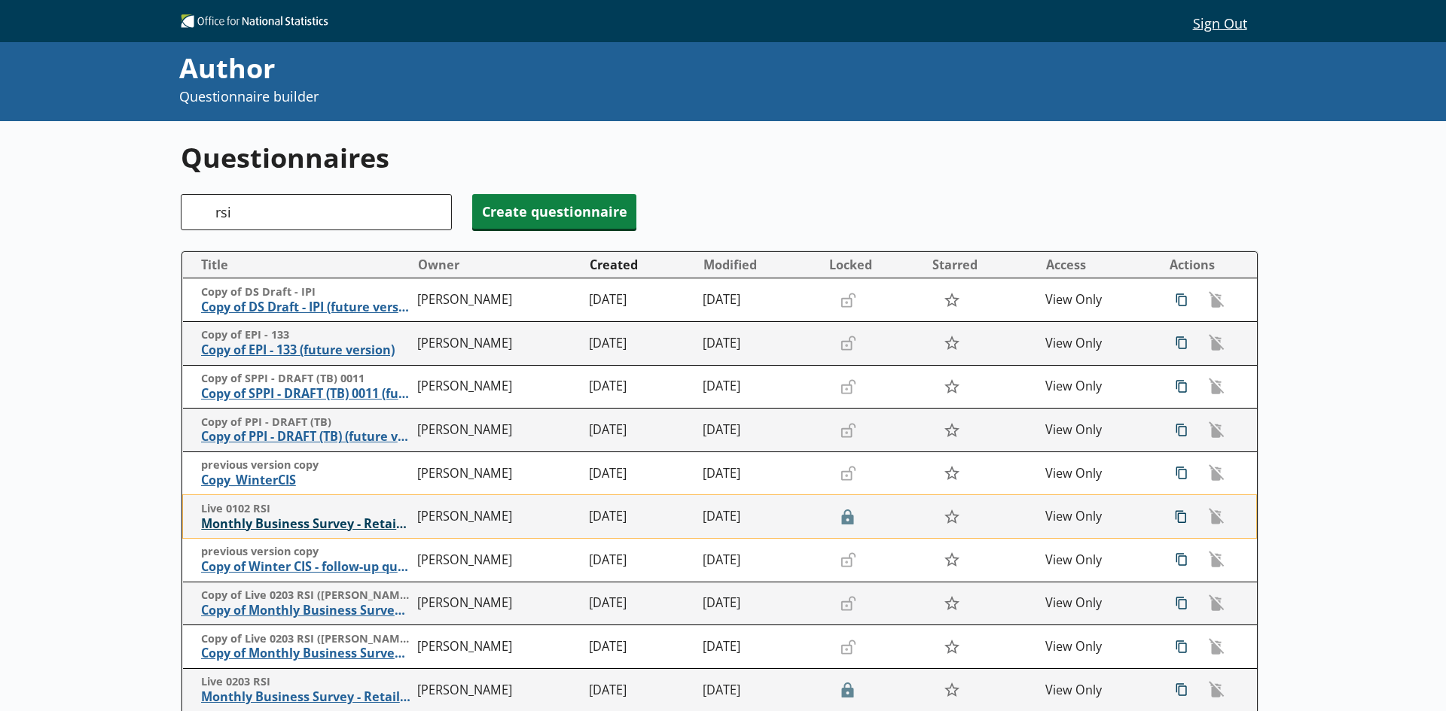
click at [305, 523] on span "Monthly Business Survey - Retail Sales Index" at bounding box center [305, 524] width 209 height 16
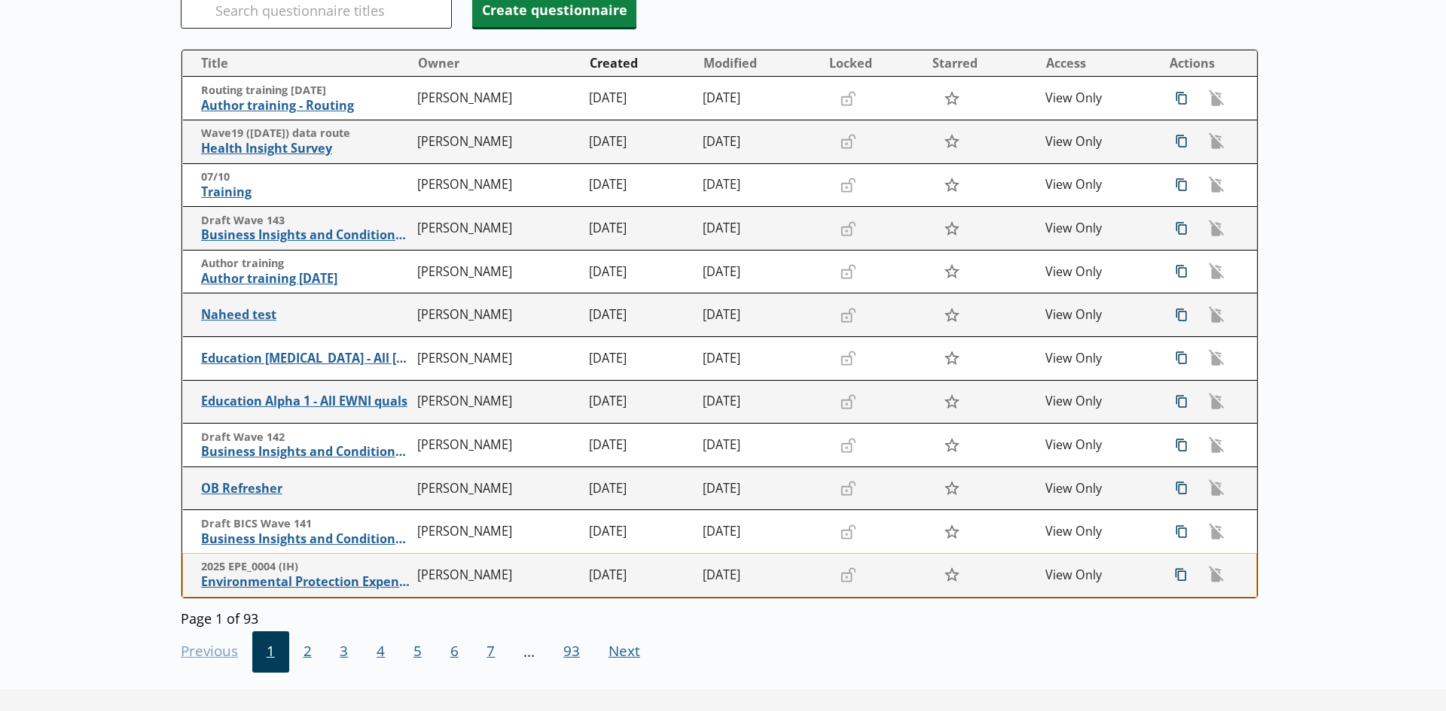
scroll to position [226, 0]
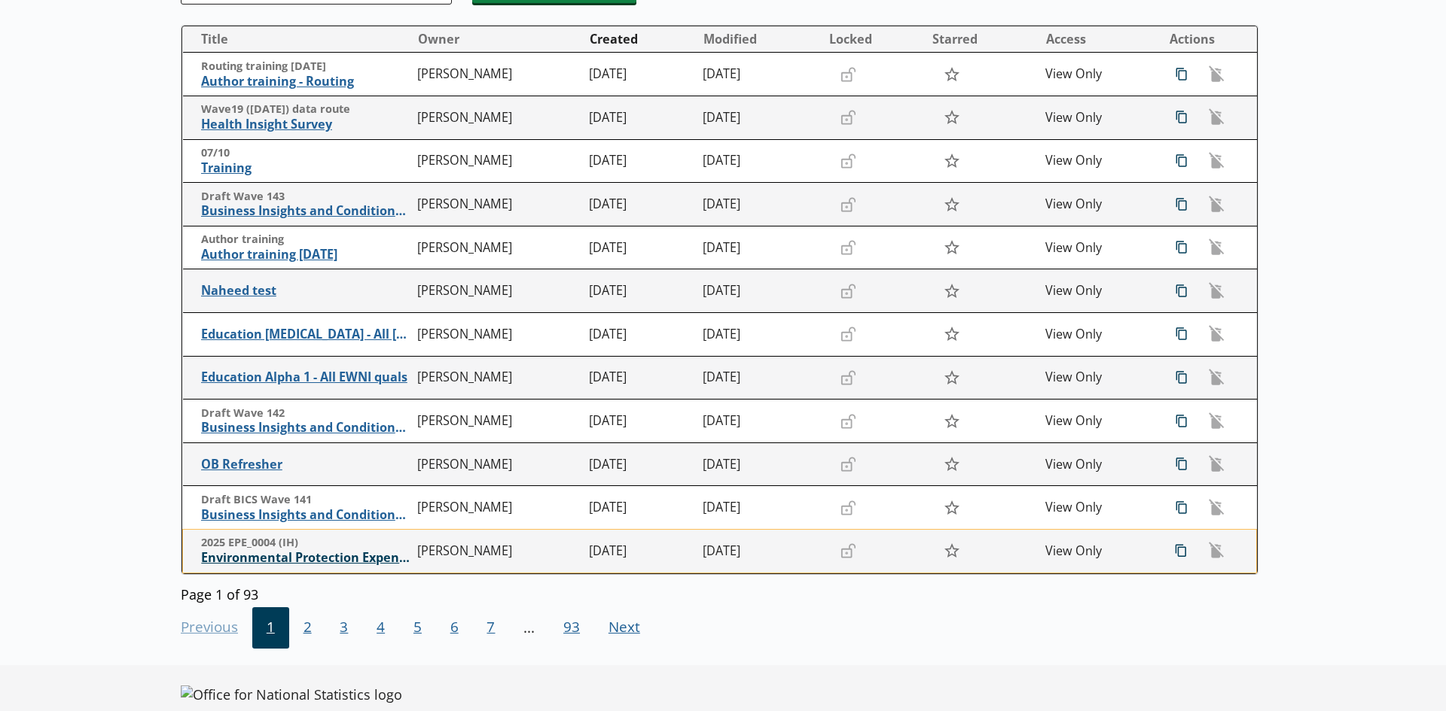
click at [325, 558] on span "Environmental Protection Expenditure" at bounding box center [305, 558] width 209 height 16
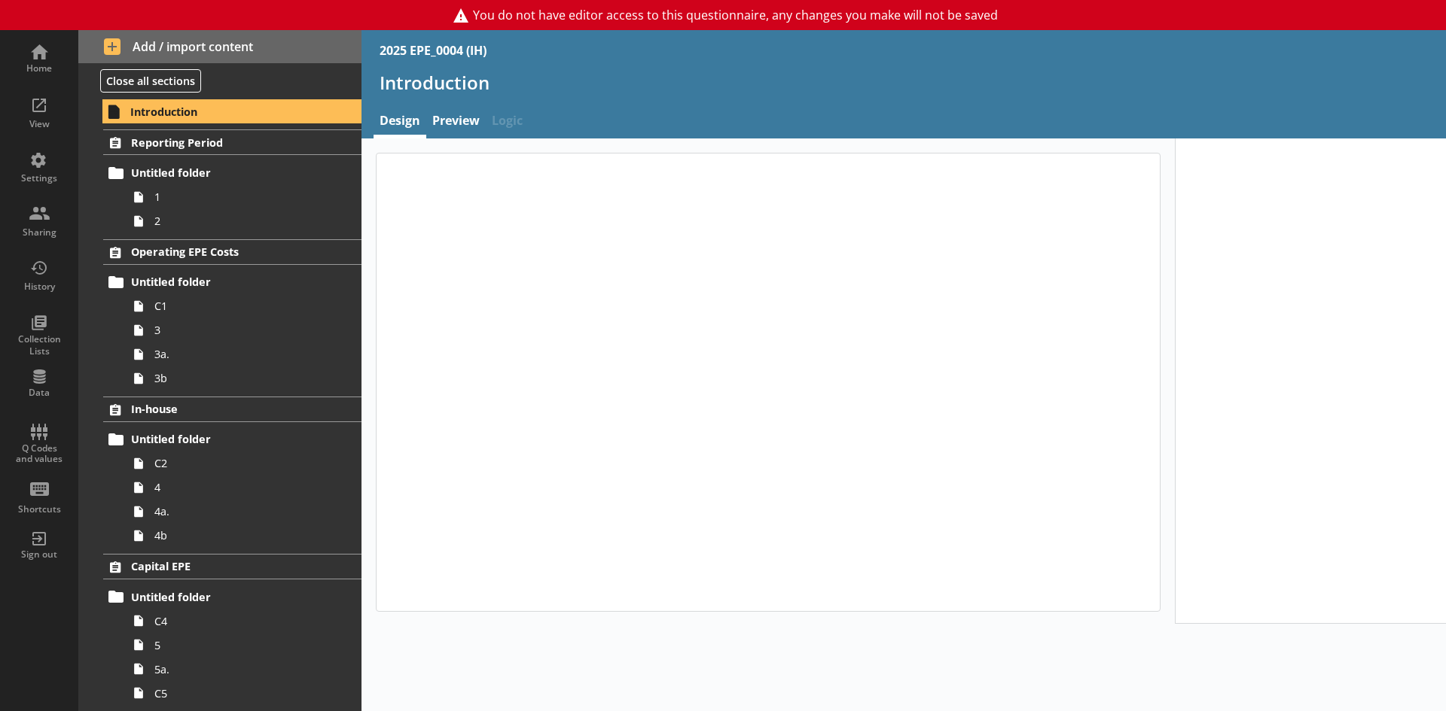
type textarea "x"
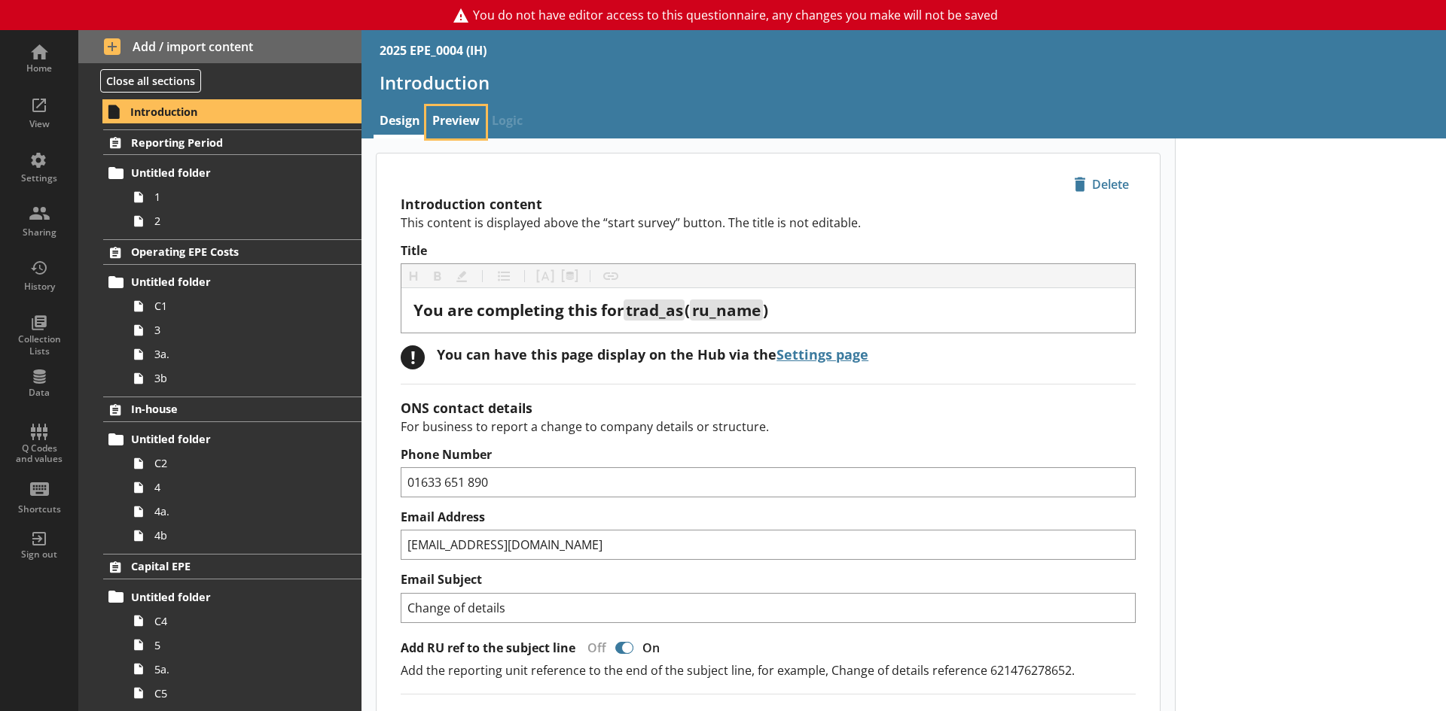
click at [450, 136] on link "Preview" at bounding box center [455, 122] width 59 height 32
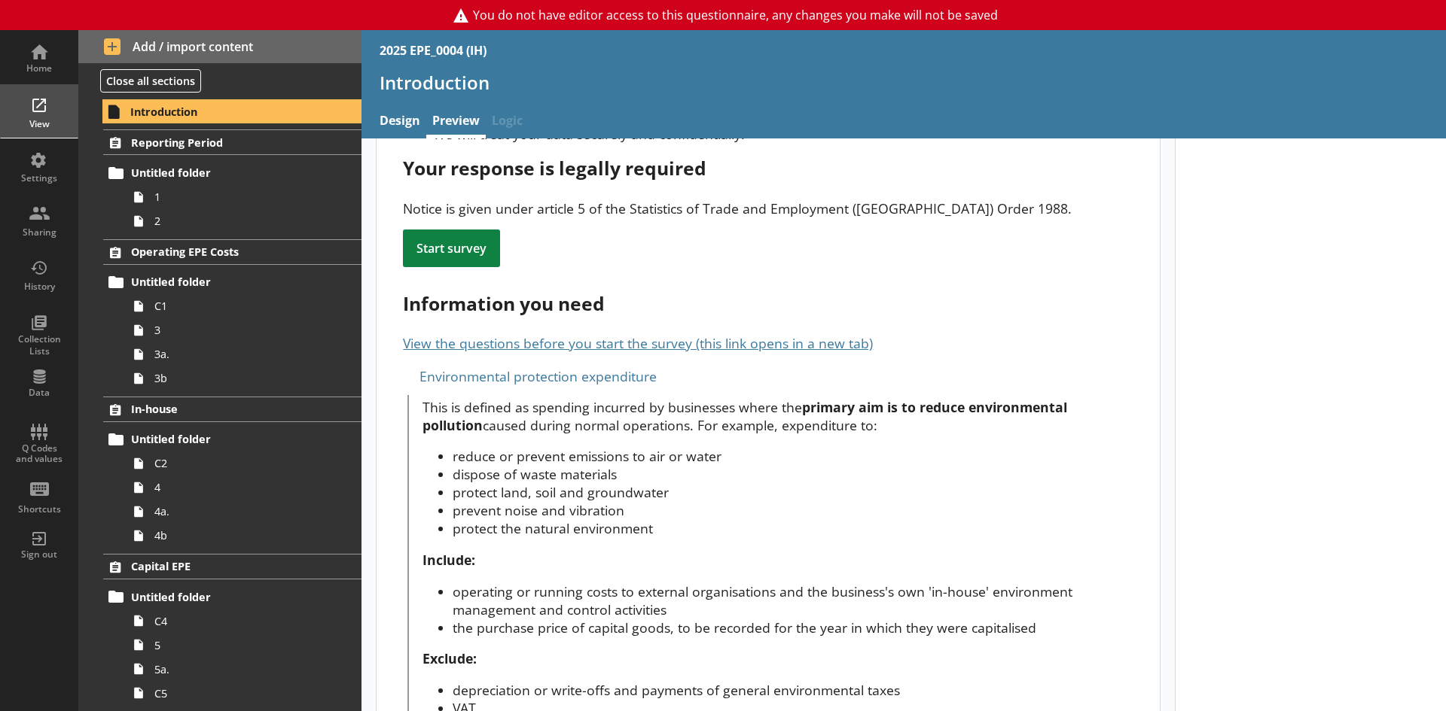
scroll to position [250, 0]
click at [37, 114] on div "View" at bounding box center [39, 111] width 53 height 53
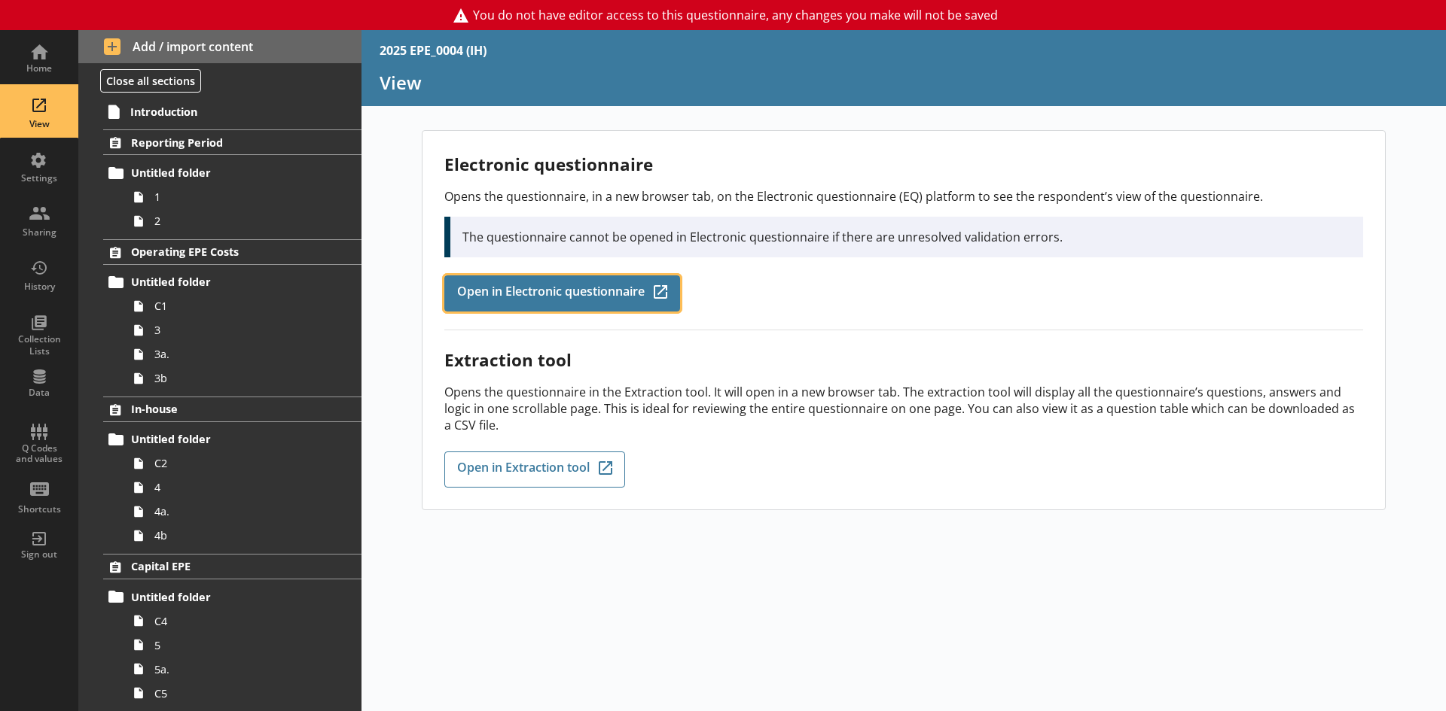
click at [585, 296] on span "Open in Electronic questionnaire" at bounding box center [550, 293] width 187 height 17
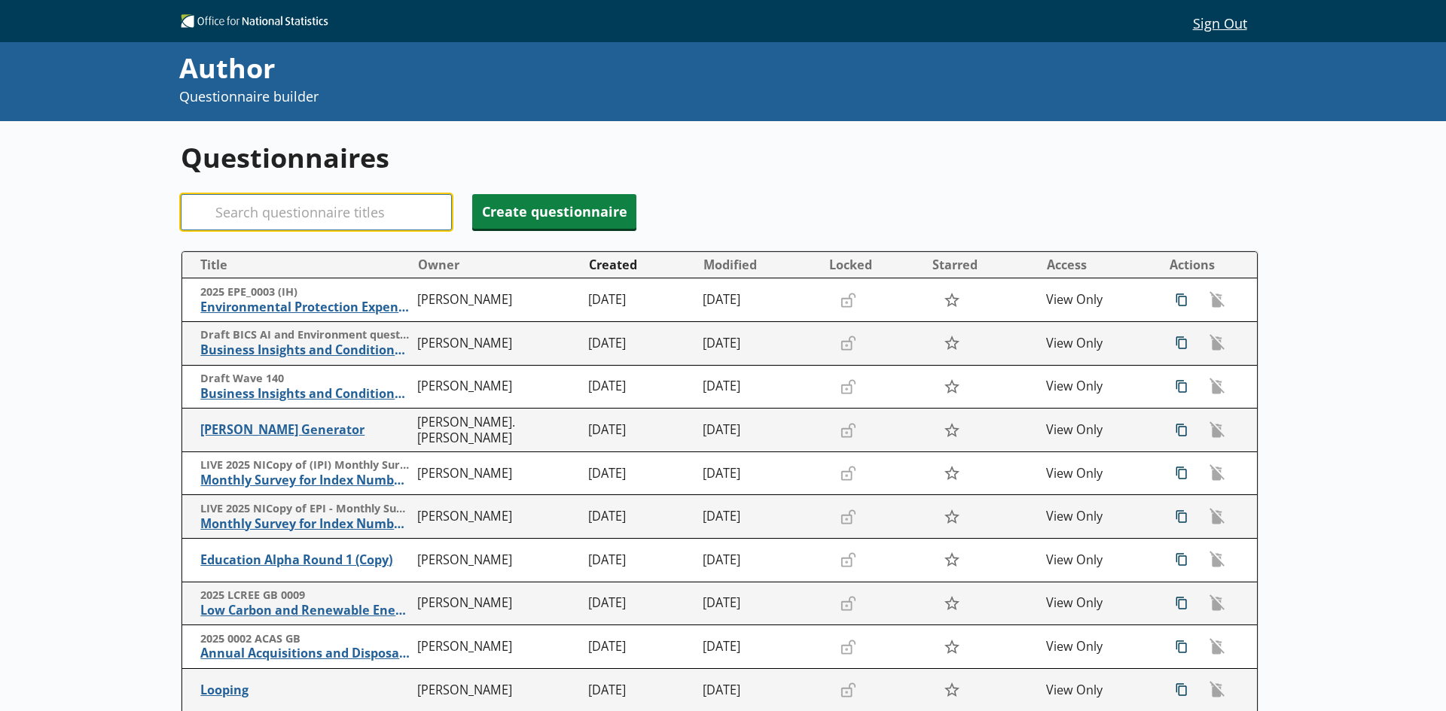
click at [262, 216] on input "Search" at bounding box center [316, 212] width 271 height 36
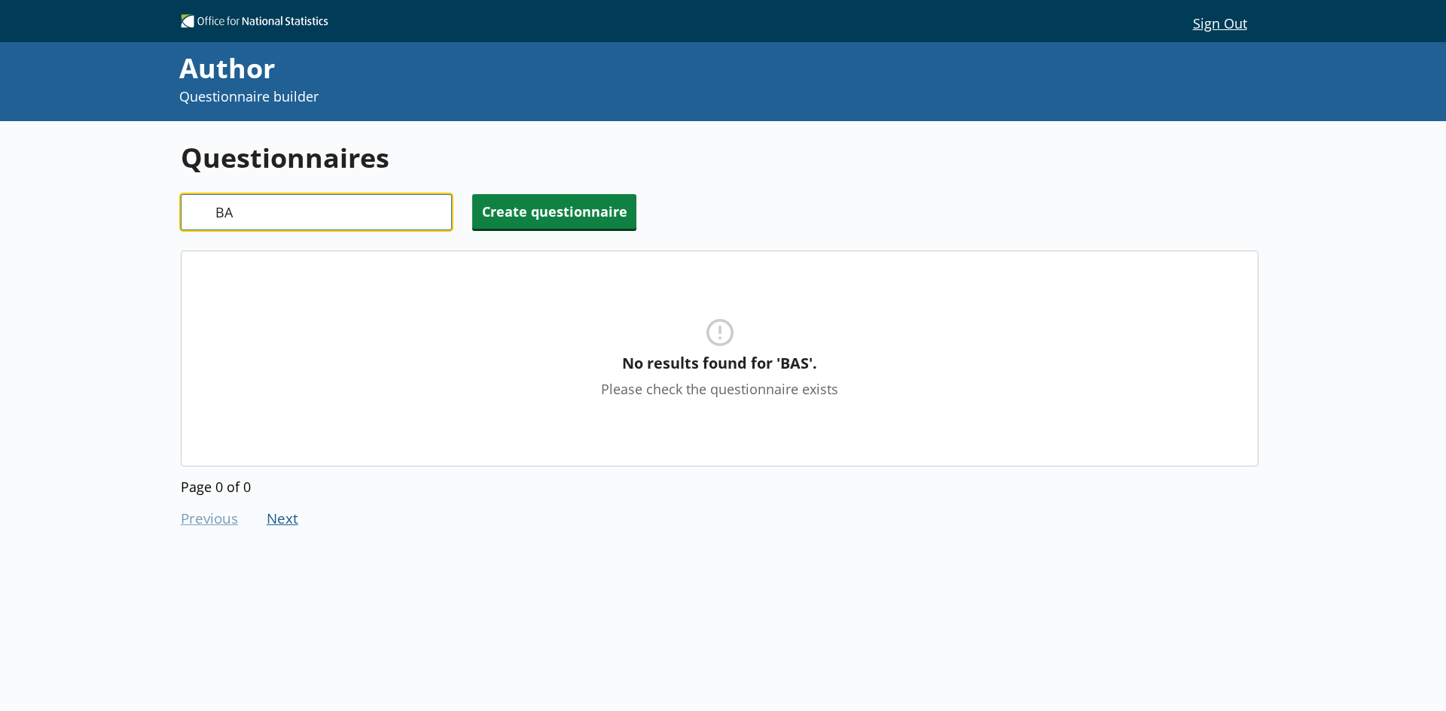
type input "B"
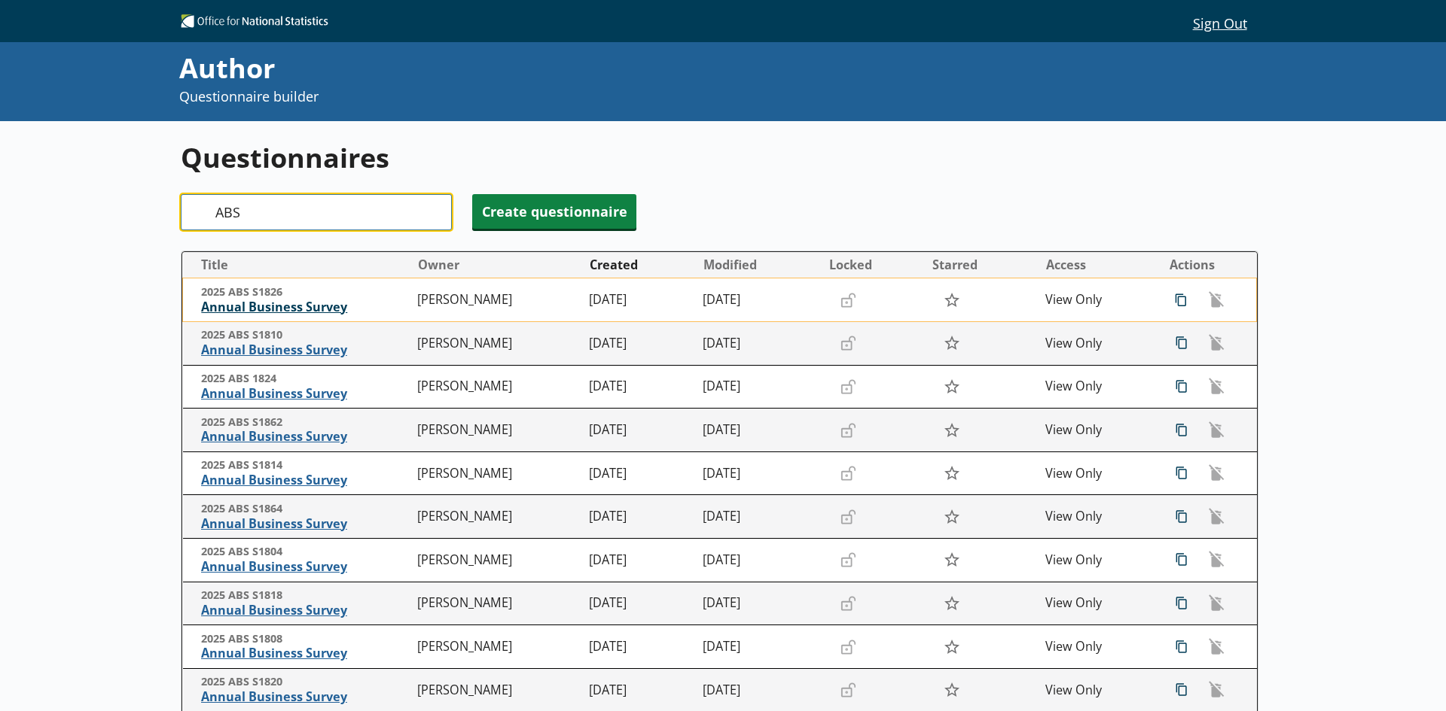
type input "ABS"
click at [270, 305] on span "Annual Business Survey" at bounding box center [305, 308] width 209 height 16
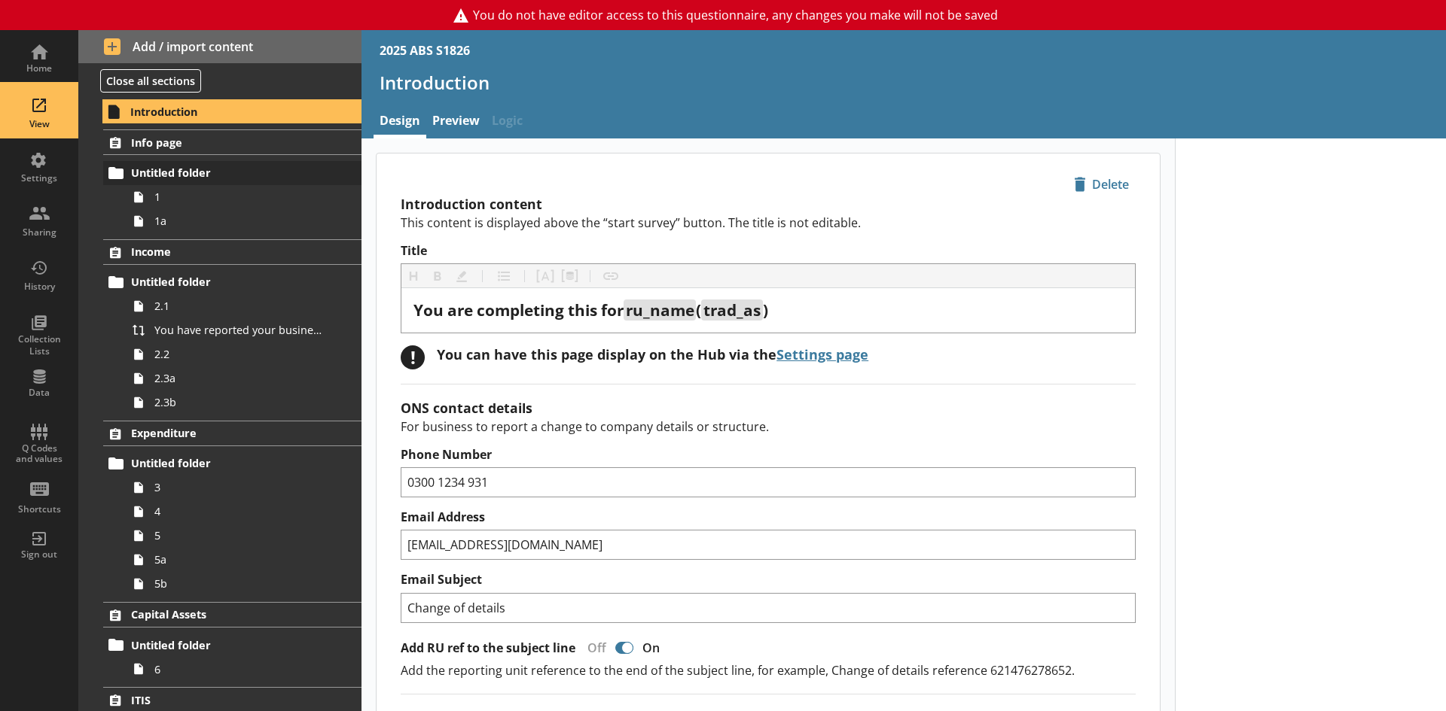
drag, startPoint x: 42, startPoint y: 119, endPoint x: 300, endPoint y: 172, distance: 262.8
click at [42, 119] on div "View" at bounding box center [39, 124] width 53 height 12
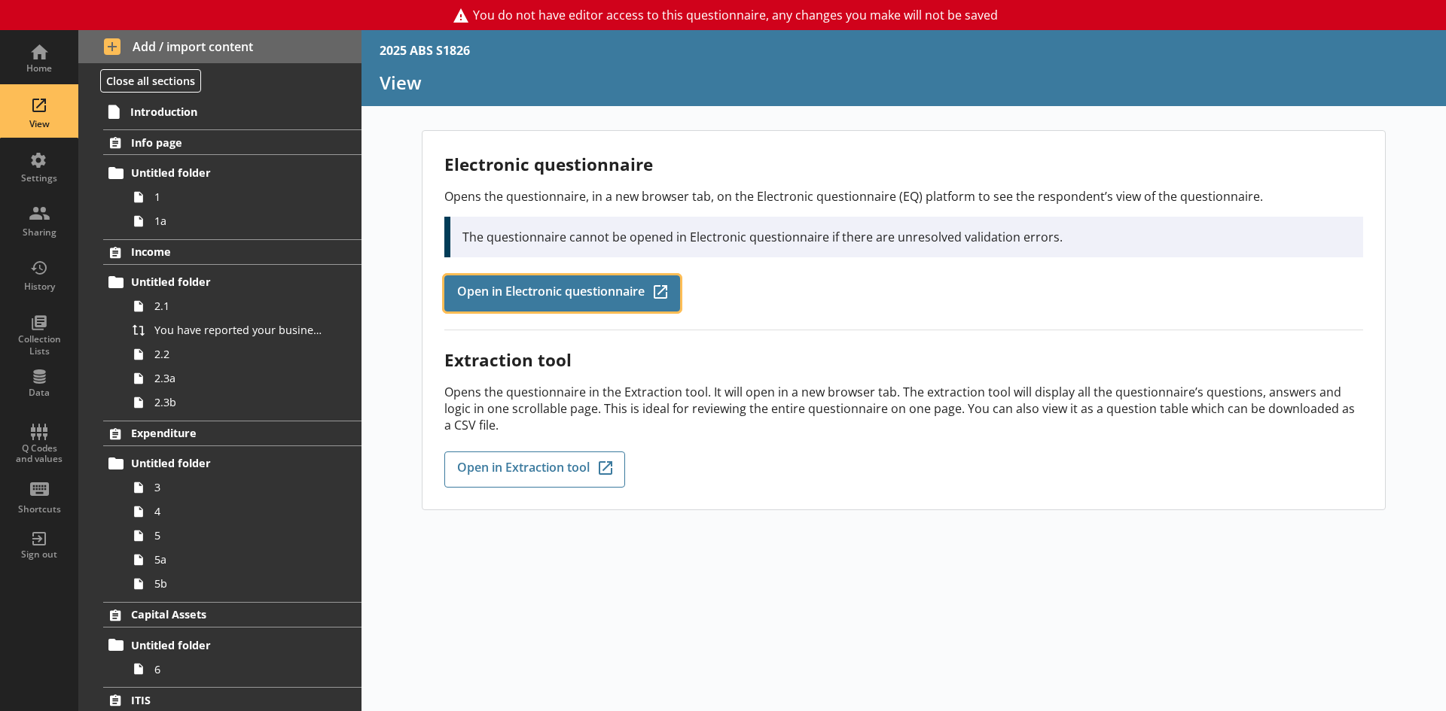
click at [583, 303] on link "Open in Electronic questionnaire Q-Codes_Icon Created with Sketch." at bounding box center [562, 294] width 236 height 36
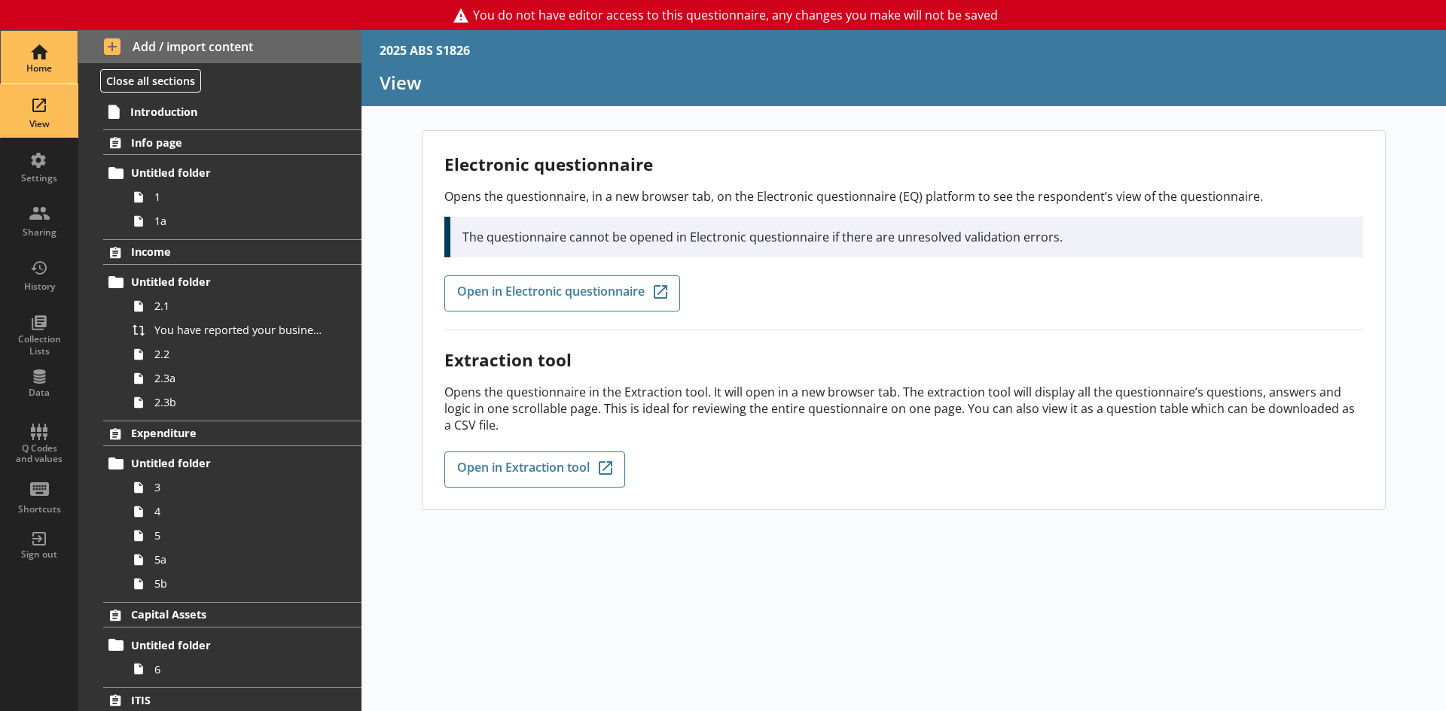
click at [32, 42] on div "Home" at bounding box center [39, 57] width 53 height 53
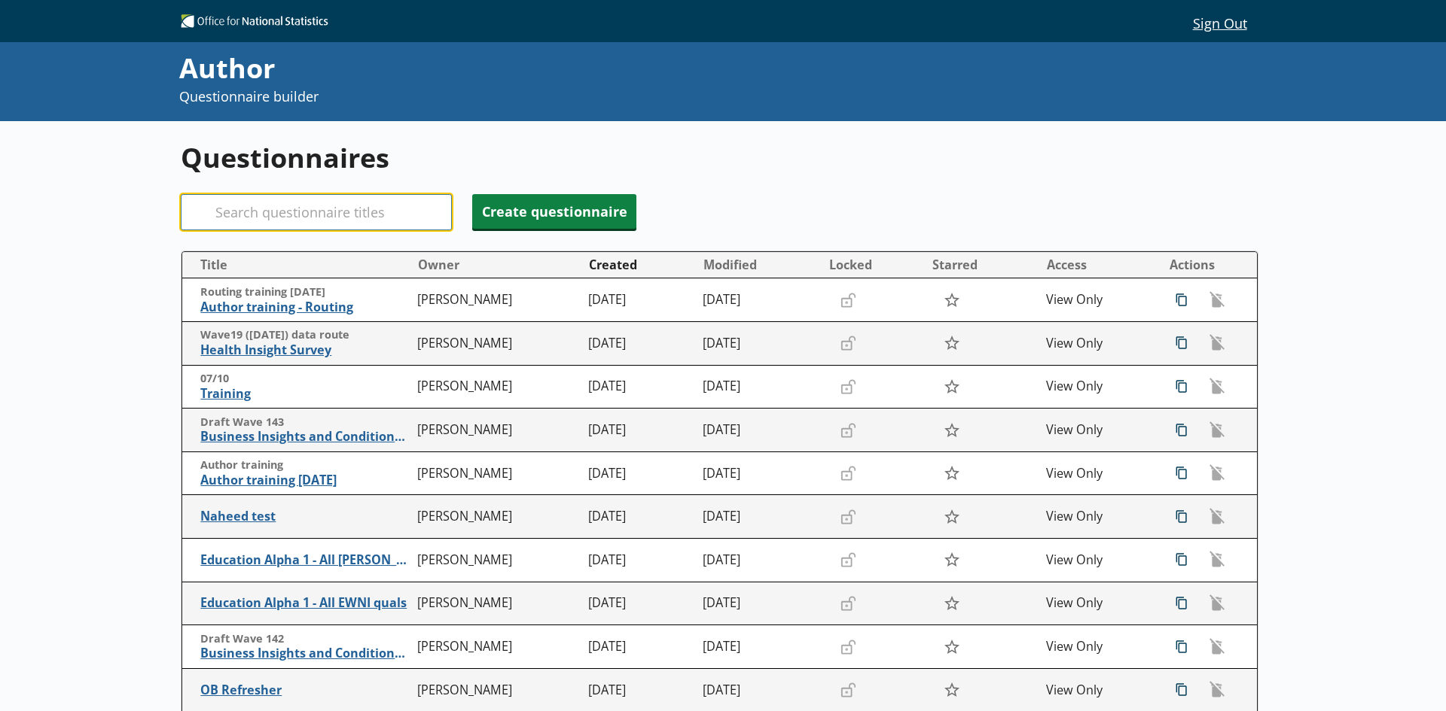
click at [250, 215] on input "Search" at bounding box center [316, 212] width 271 height 36
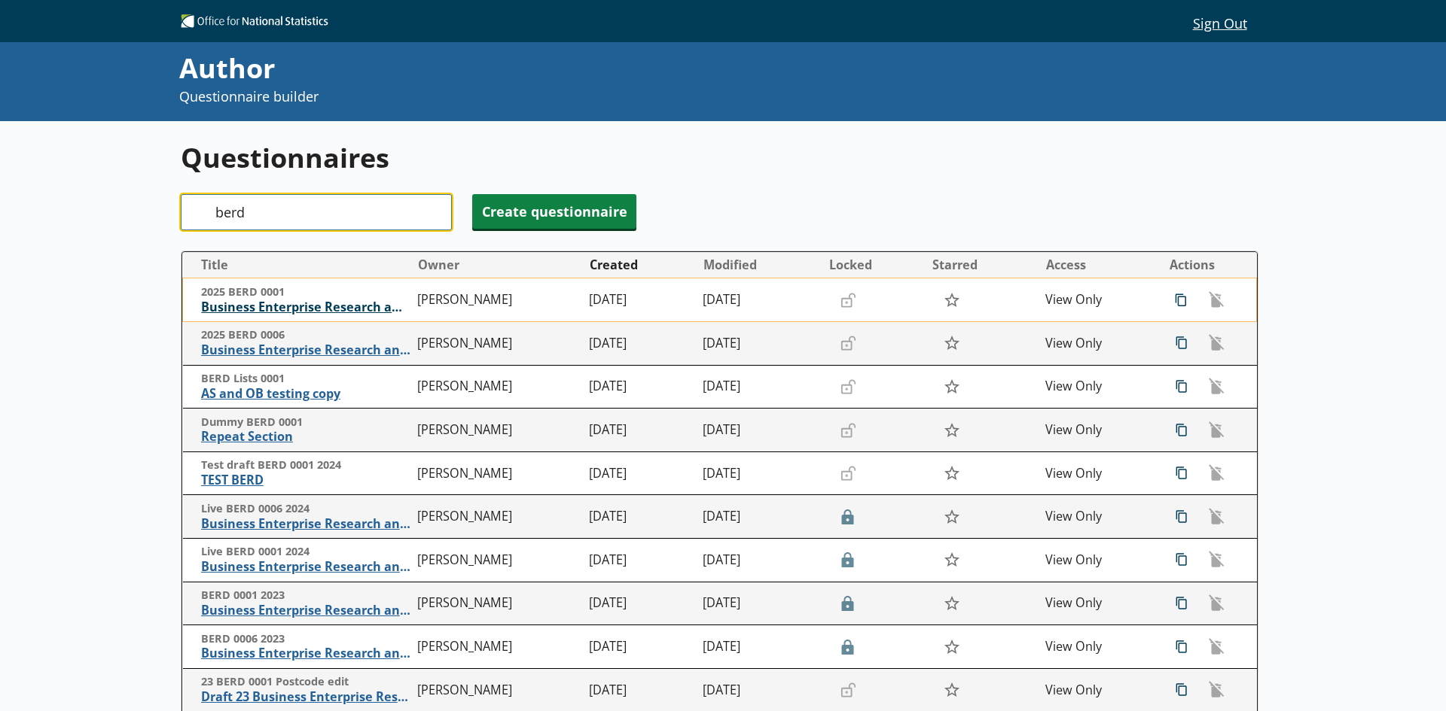
type input "berd"
click at [329, 309] on span "Business Enterprise Research and Development" at bounding box center [305, 308] width 209 height 16
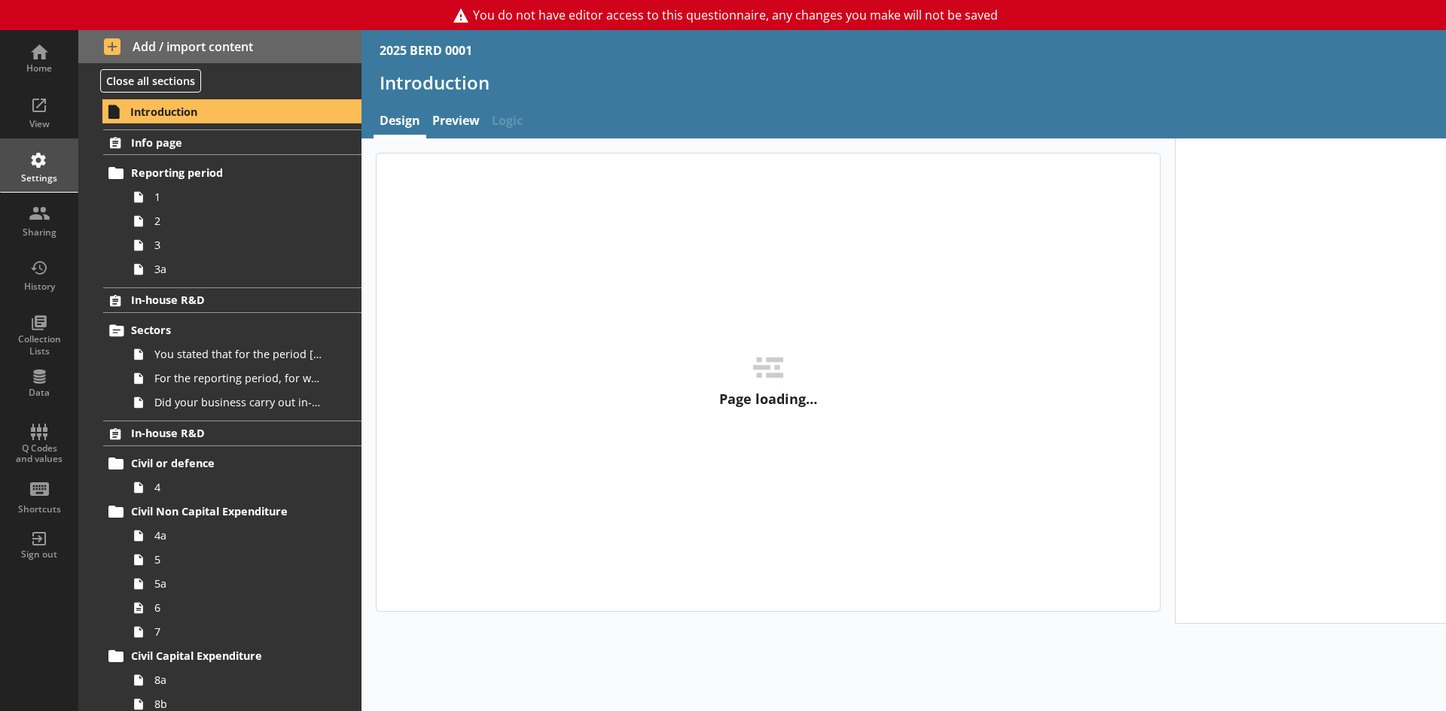
type textarea "x"
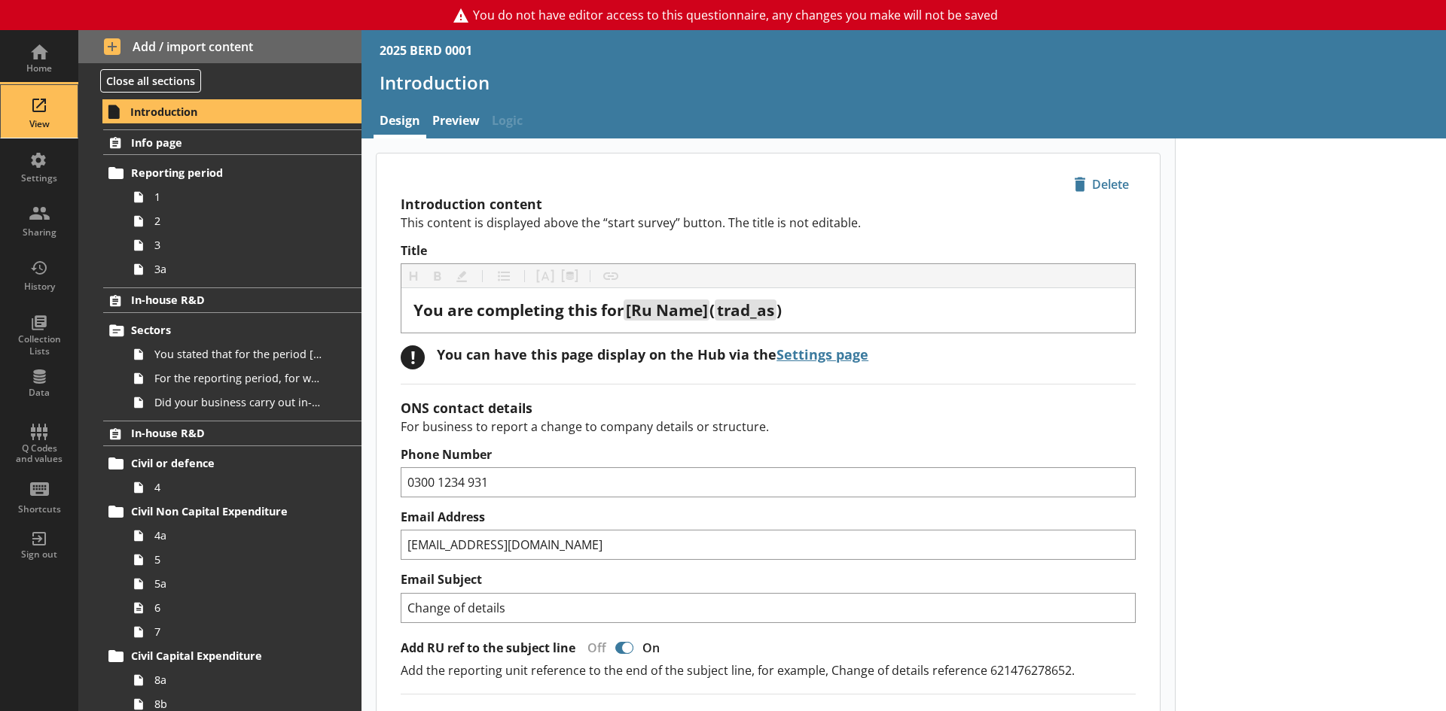
click at [45, 114] on div "View" at bounding box center [39, 111] width 53 height 53
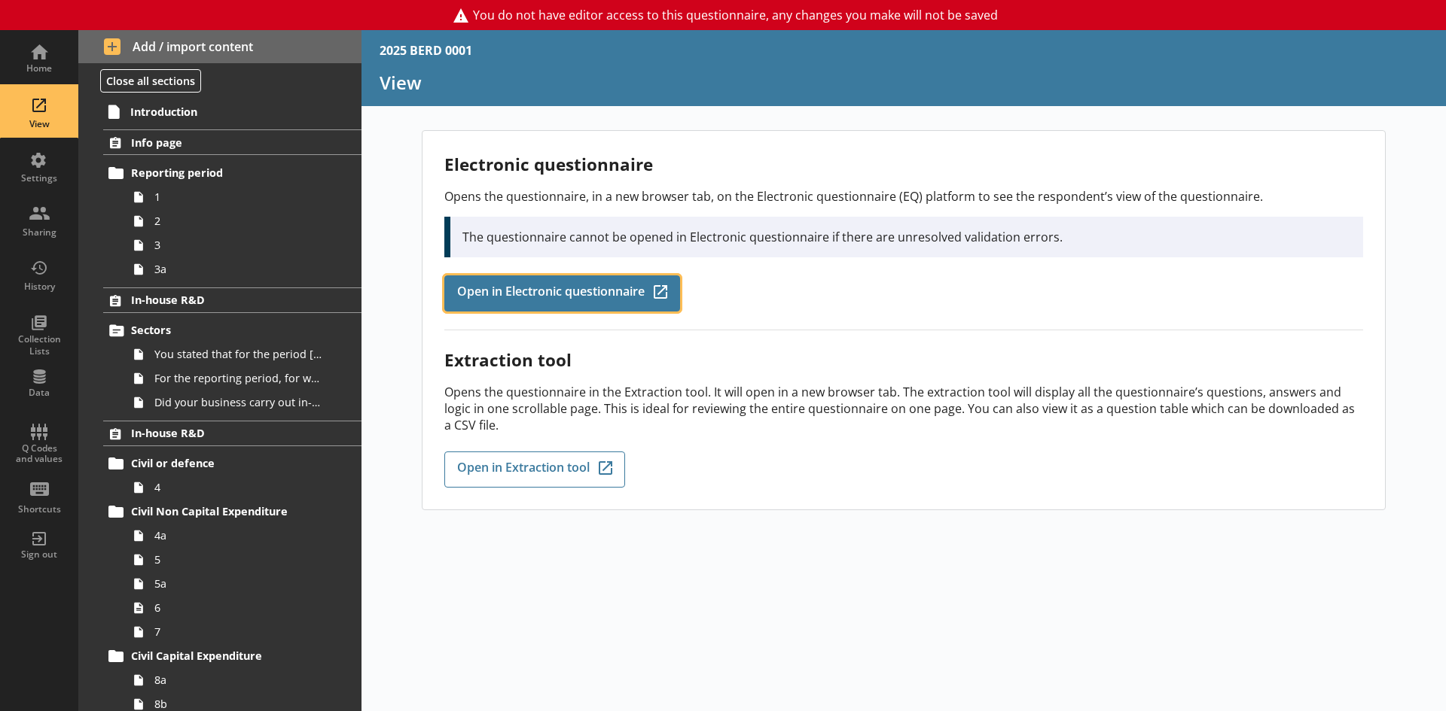
click at [569, 300] on span "Open in Electronic questionnaire" at bounding box center [550, 293] width 187 height 17
